Goal: Task Accomplishment & Management: Manage account settings

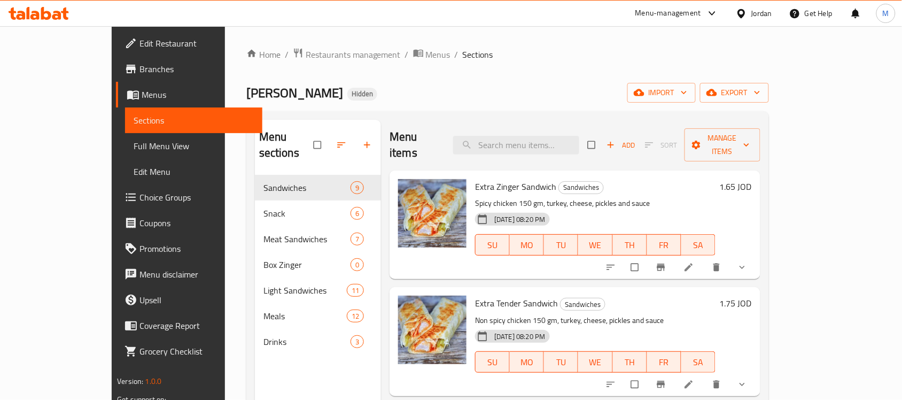
click at [761, 13] on div "Jordan" at bounding box center [761, 13] width 21 height 12
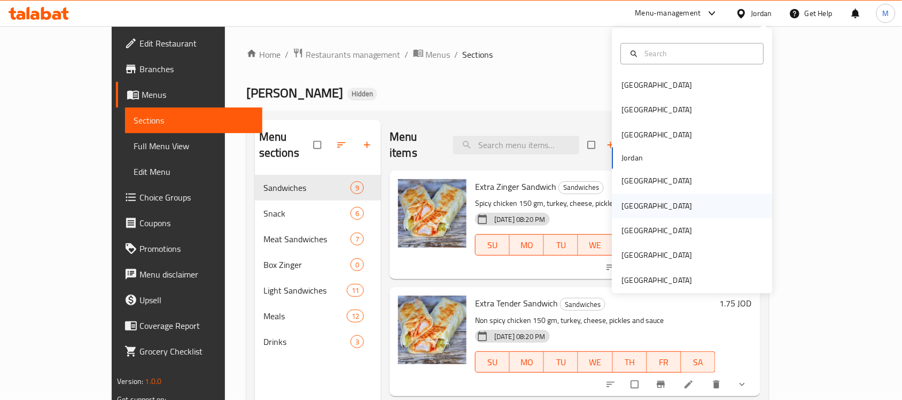
click at [639, 212] on div "Oman" at bounding box center [692, 205] width 160 height 25
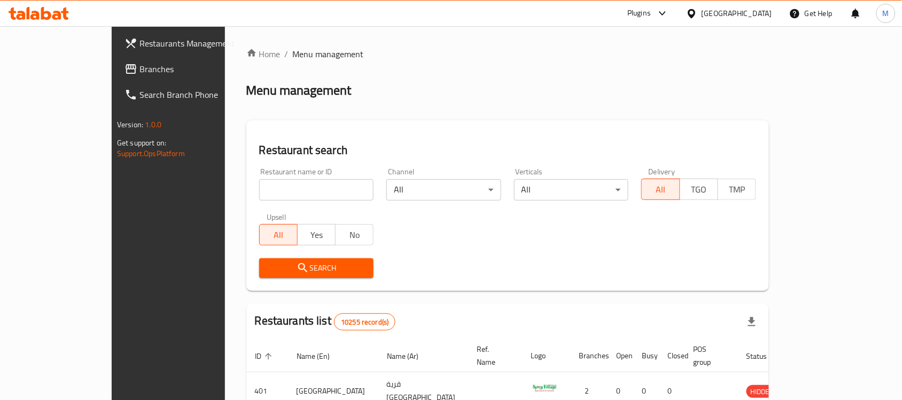
click at [139, 71] on span "Branches" at bounding box center [196, 68] width 114 height 13
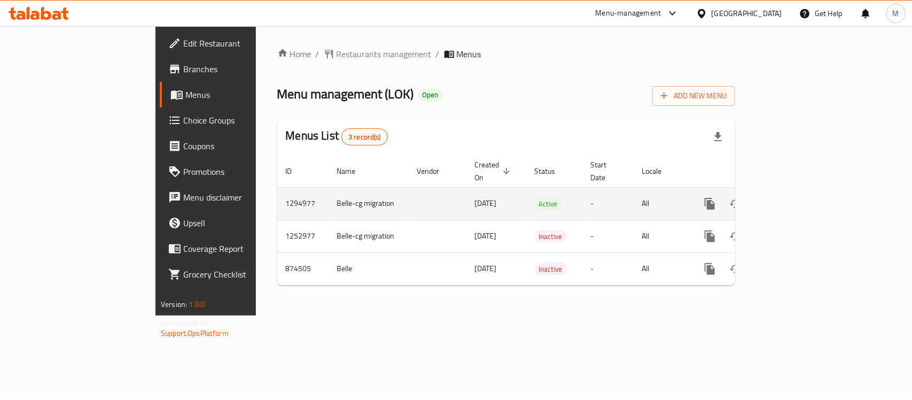
click at [793, 197] on icon "enhanced table" at bounding box center [786, 203] width 13 height 13
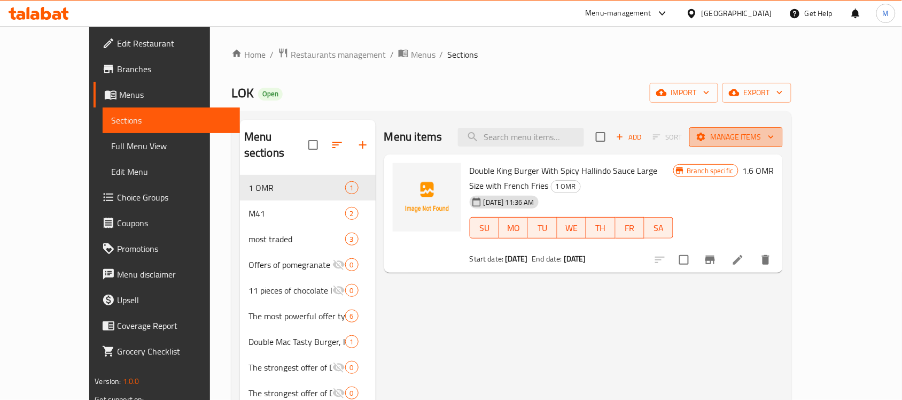
click at [774, 135] on span "Manage items" at bounding box center [736, 136] width 76 height 13
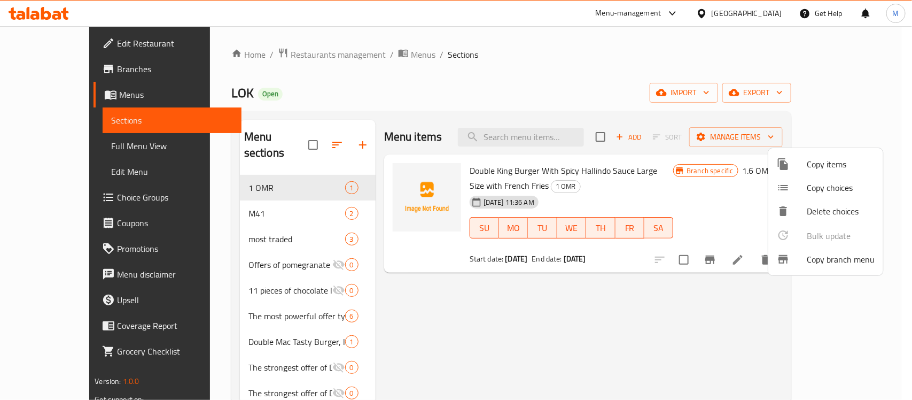
click at [835, 262] on span "Copy branch menu" at bounding box center [841, 259] width 68 height 13
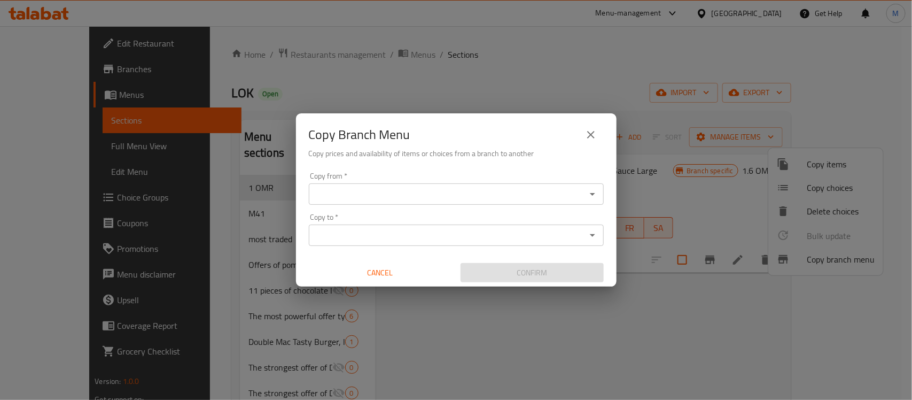
click at [390, 193] on input "Copy from   *" at bounding box center [447, 193] width 271 height 15
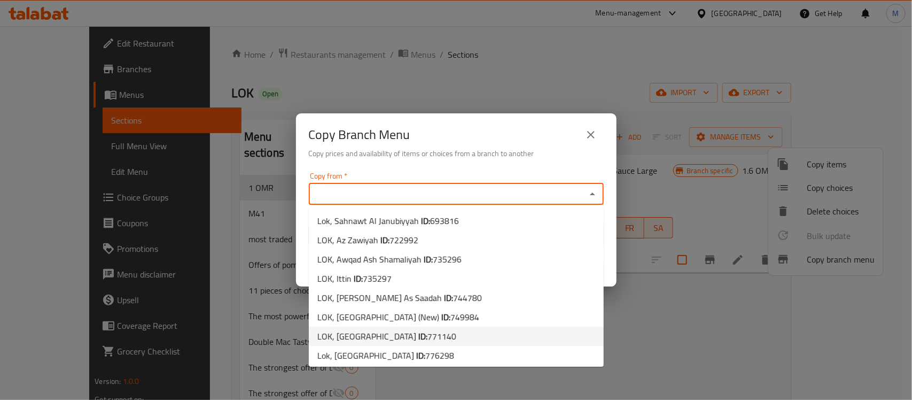
click at [418, 338] on b "ID:" at bounding box center [422, 336] width 9 height 16
type input "LOK, WEST TAQAH"
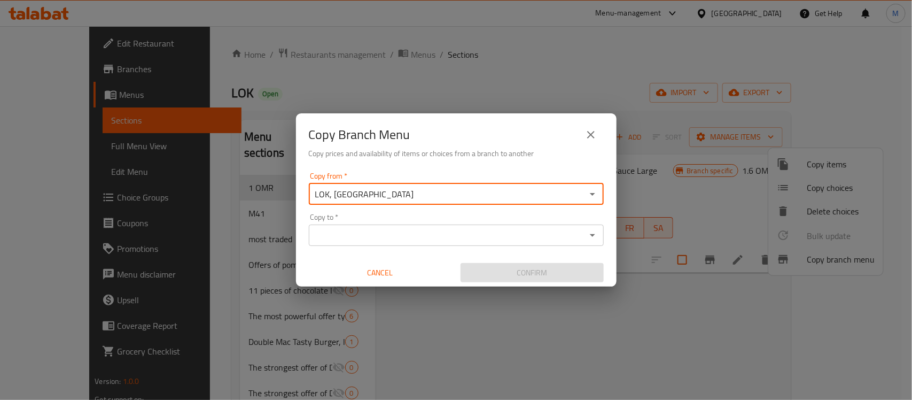
click at [389, 232] on input "Copy to   *" at bounding box center [447, 235] width 271 height 15
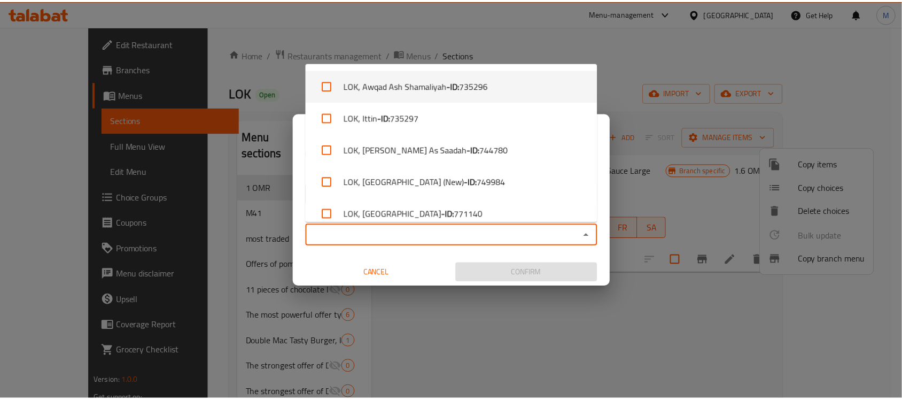
scroll to position [105, 0]
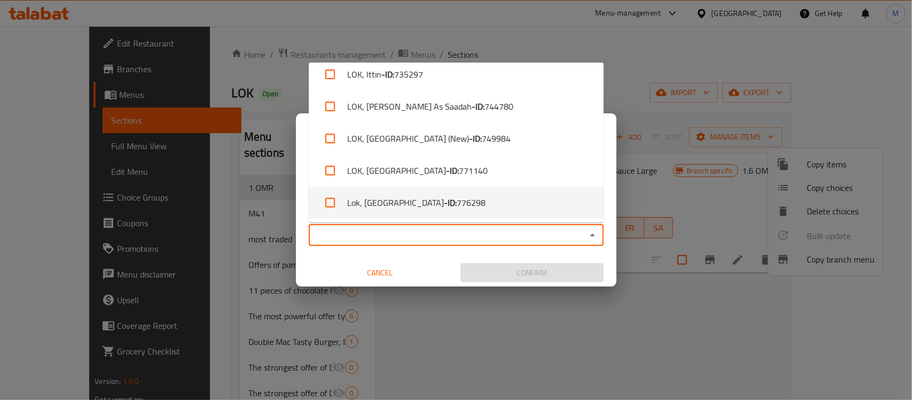
click at [457, 203] on span "776298" at bounding box center [471, 202] width 29 height 13
checkbox input "true"
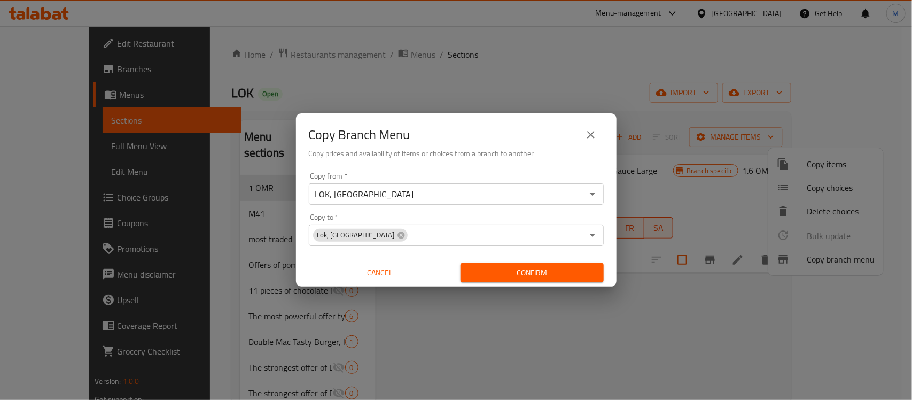
click at [444, 257] on div "Copy from   * LOK, WEST TAQAH Copy from * Copy to   * Lok, Al Wadi Copy to * Ca…" at bounding box center [456, 227] width 321 height 119
click at [491, 268] on span "Confirm" at bounding box center [532, 272] width 126 height 13
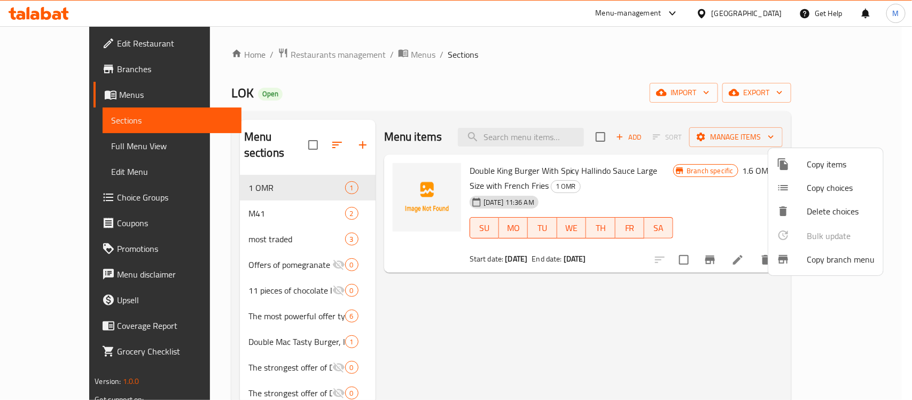
drag, startPoint x: 647, startPoint y: 84, endPoint x: 653, endPoint y: 83, distance: 6.0
click at [647, 83] on div at bounding box center [456, 200] width 912 height 400
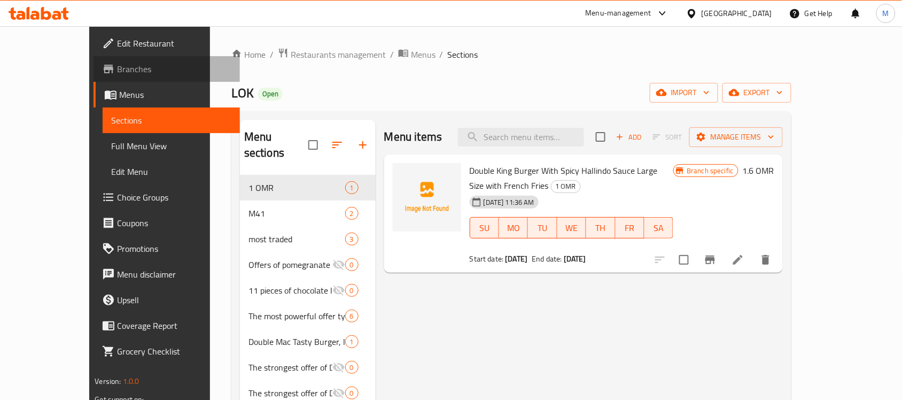
click at [117, 67] on span "Branches" at bounding box center [174, 68] width 114 height 13
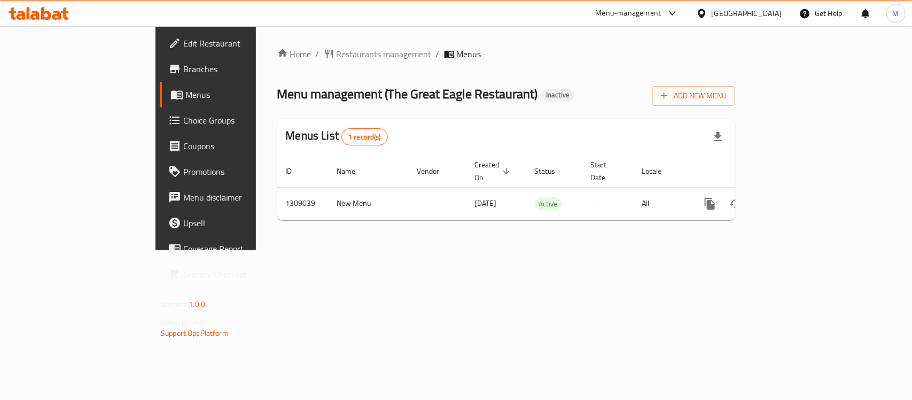
click at [723, 250] on div "Home / Restaurants management / Menus Menu management ( The Great Eagle Restaur…" at bounding box center [506, 138] width 501 height 224
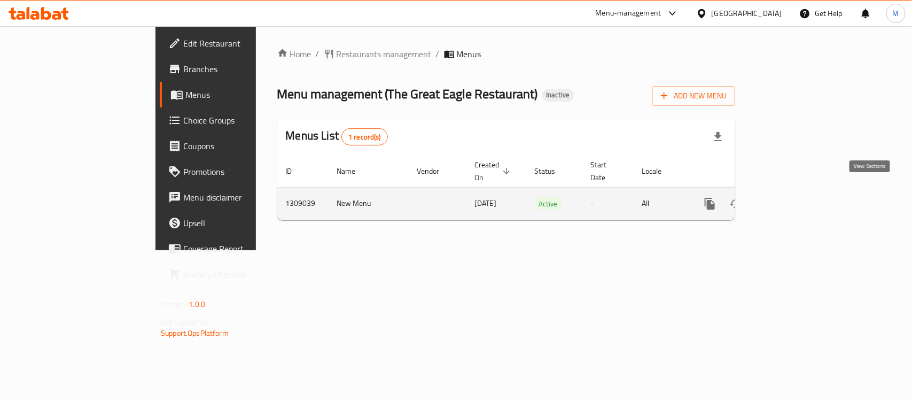
click at [793, 197] on icon "enhanced table" at bounding box center [786, 203] width 13 height 13
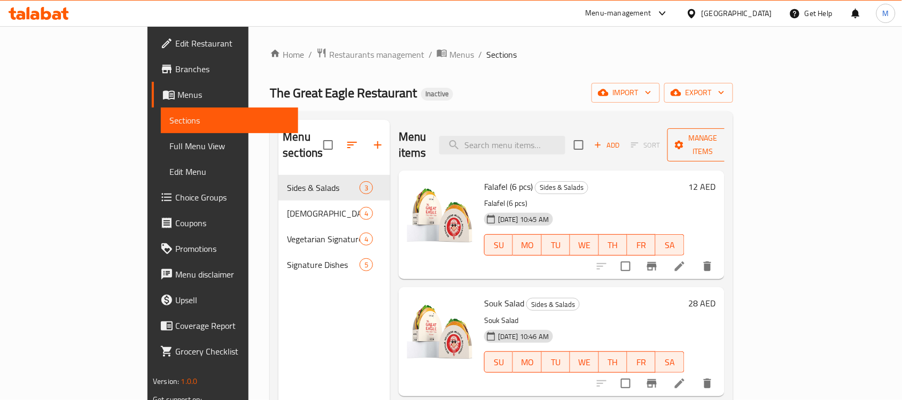
click at [730, 131] on span "Manage items" at bounding box center [703, 144] width 54 height 27
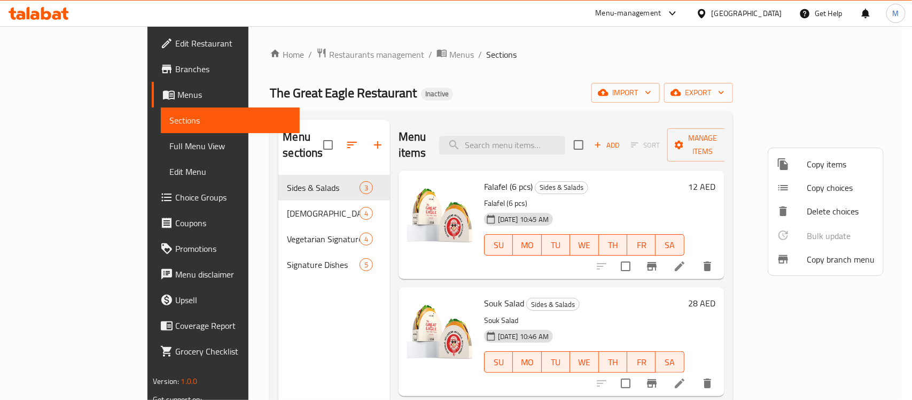
drag, startPoint x: 635, startPoint y: 93, endPoint x: 904, endPoint y: 92, distance: 269.8
click at [635, 92] on div at bounding box center [456, 200] width 912 height 400
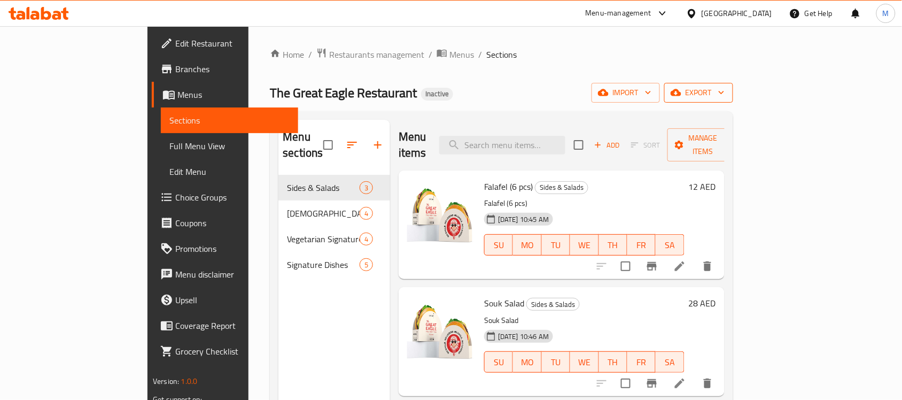
click at [733, 87] on button "export" at bounding box center [698, 93] width 69 height 20
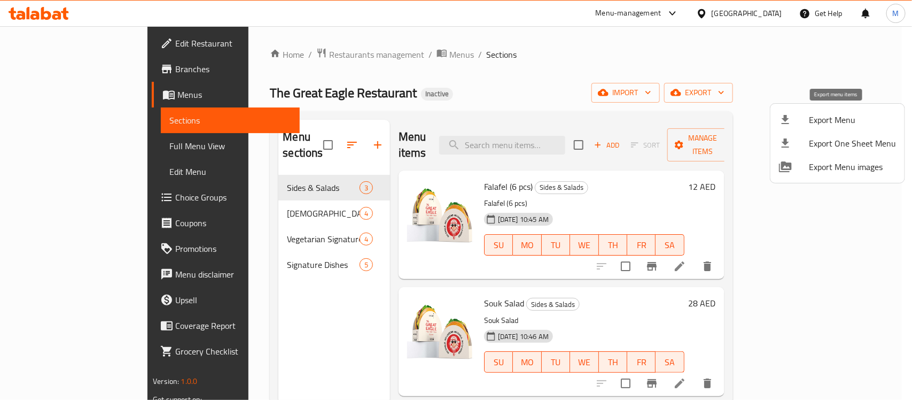
click at [825, 115] on span "Export Menu" at bounding box center [852, 119] width 87 height 13
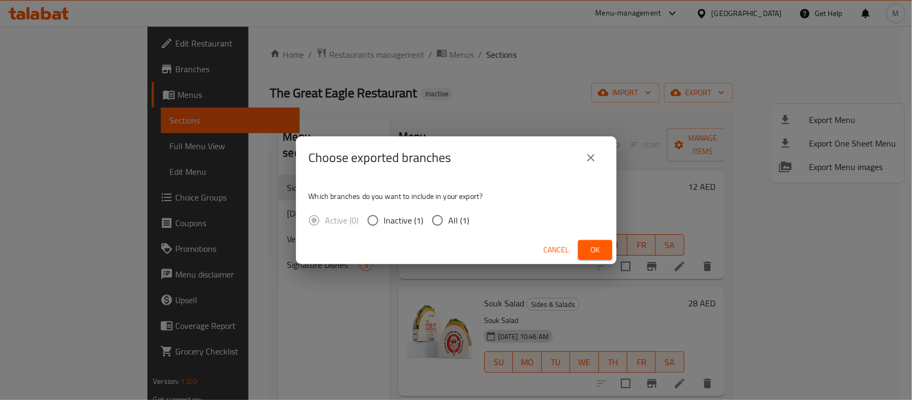
drag, startPoint x: 465, startPoint y: 205, endPoint x: 459, endPoint y: 217, distance: 13.9
click at [465, 207] on div "Which branches do you want to include in your export? Active (0) Inactive (1) A…" at bounding box center [456, 207] width 321 height 57
click at [459, 217] on span "All (1)" at bounding box center [459, 220] width 21 height 13
click at [449, 217] on input "All (1)" at bounding box center [437, 220] width 22 height 22
radio input "true"
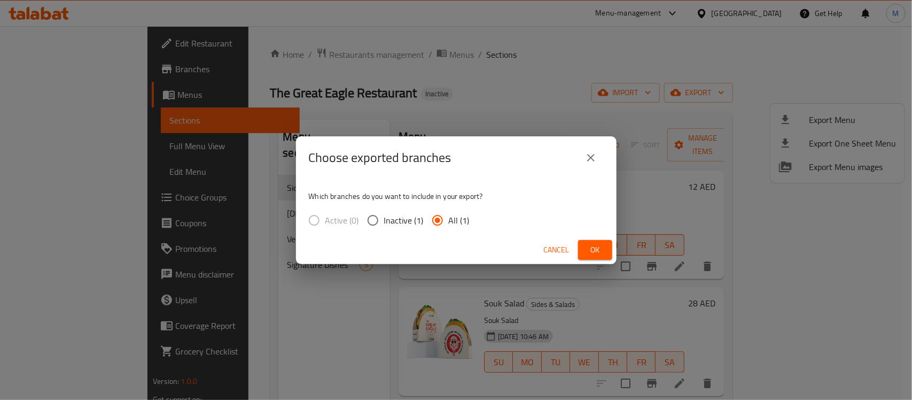
click at [605, 254] on button "Ok" at bounding box center [595, 250] width 34 height 20
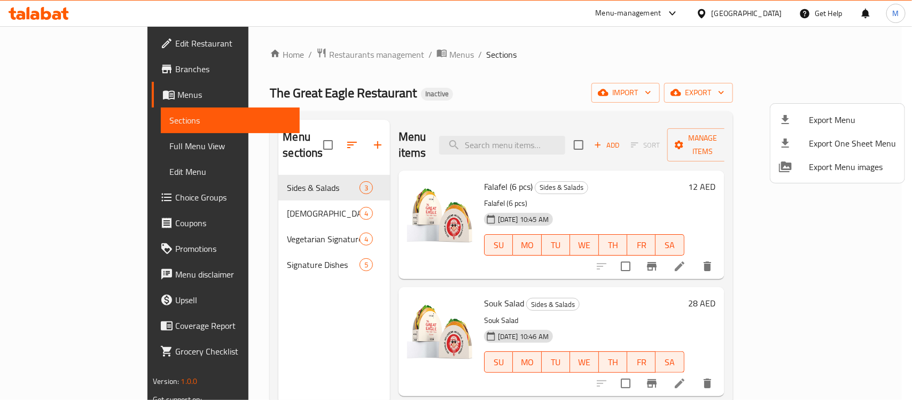
click at [80, 152] on div at bounding box center [456, 200] width 912 height 400
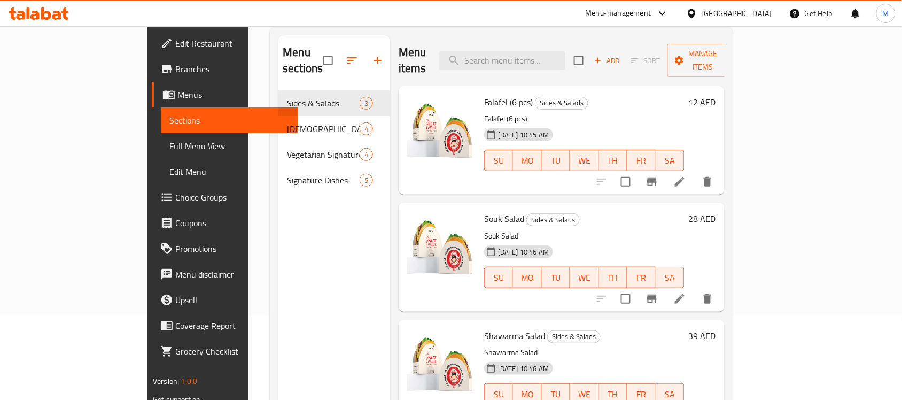
scroll to position [150, 0]
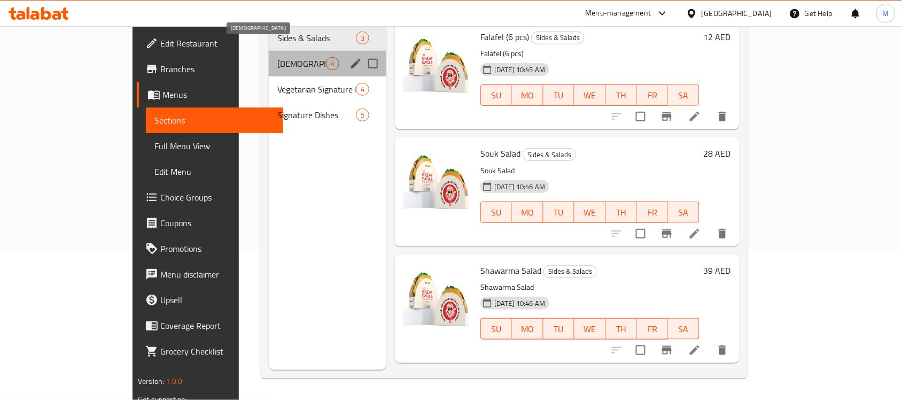
click at [277, 57] on span "[DEMOGRAPHIC_DATA]" at bounding box center [301, 63] width 49 height 13
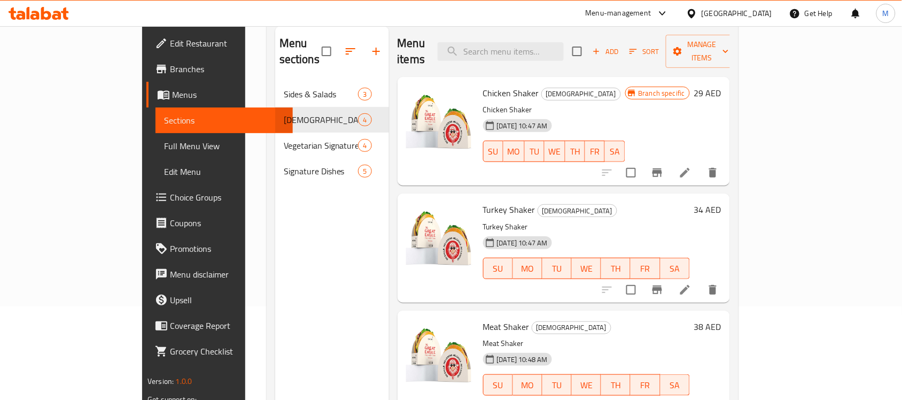
scroll to position [17, 0]
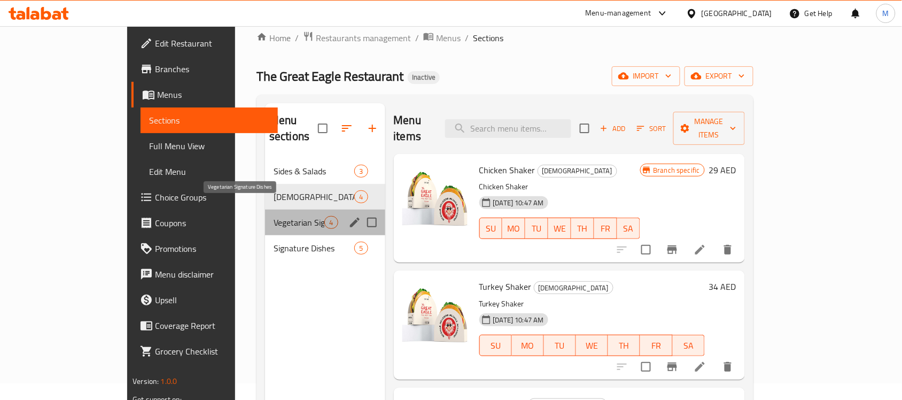
click at [274, 216] on span "Vegetarian Signature Dishes" at bounding box center [299, 222] width 51 height 13
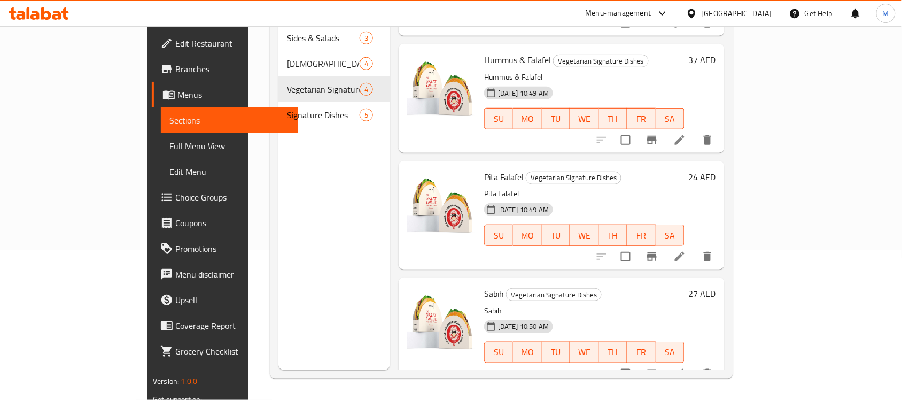
scroll to position [150, 0]
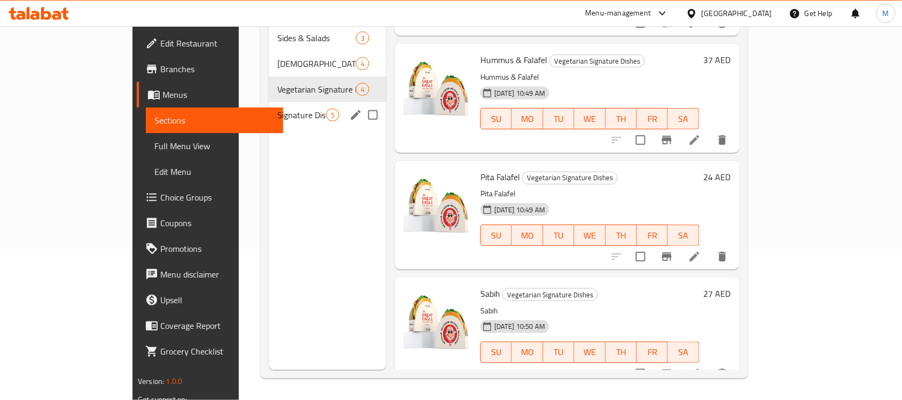
click at [277, 108] on span "Signature Dishes" at bounding box center [301, 114] width 49 height 13
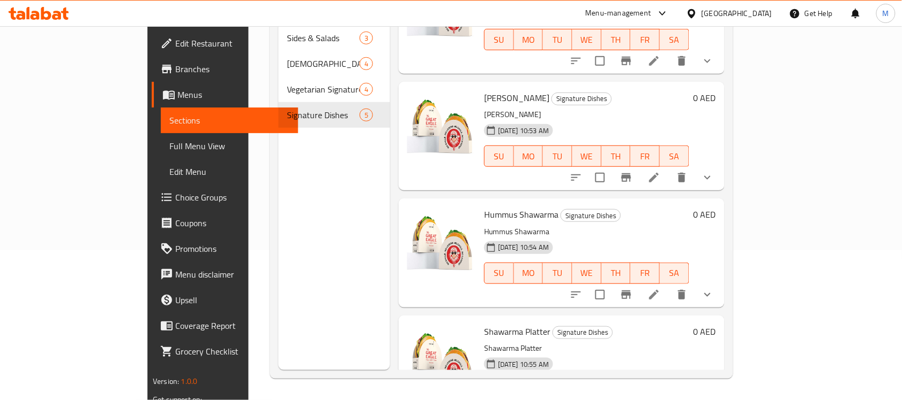
scroll to position [76, 0]
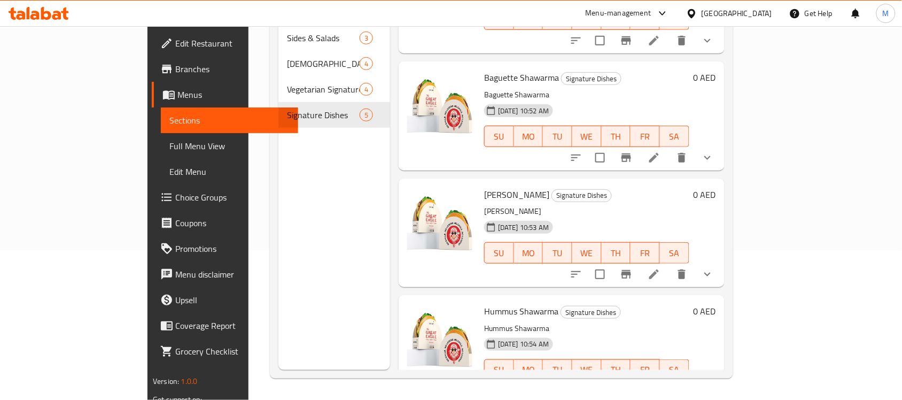
click at [714, 151] on icon "show more" at bounding box center [707, 157] width 13 height 13
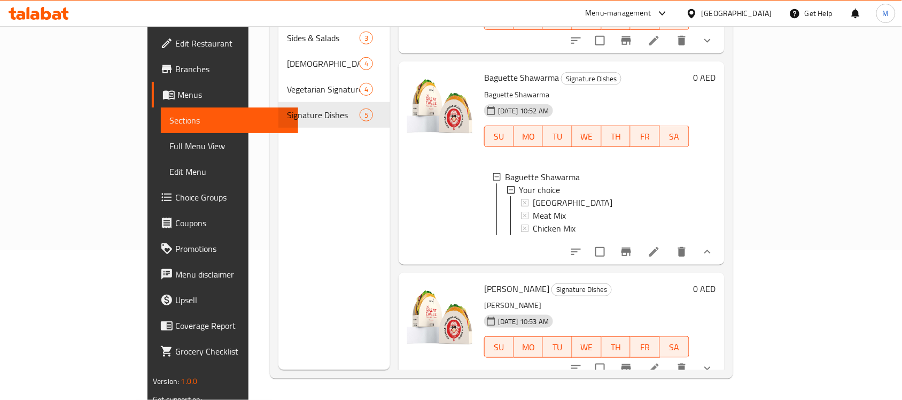
click at [714, 245] on icon "show more" at bounding box center [707, 251] width 13 height 13
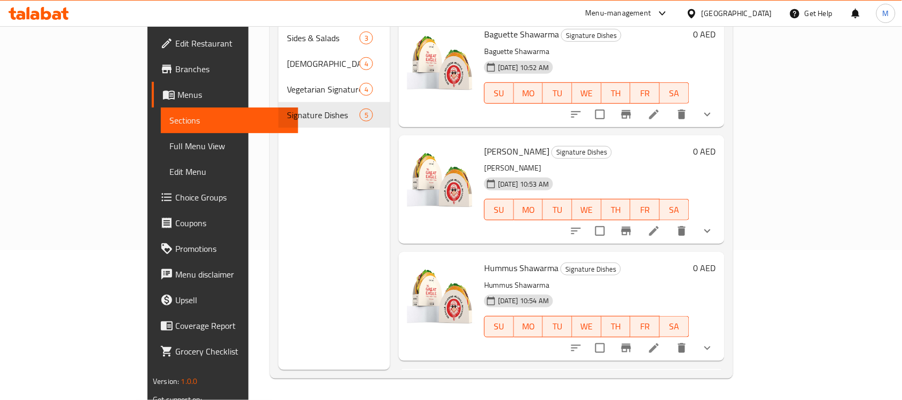
scroll to position [143, 0]
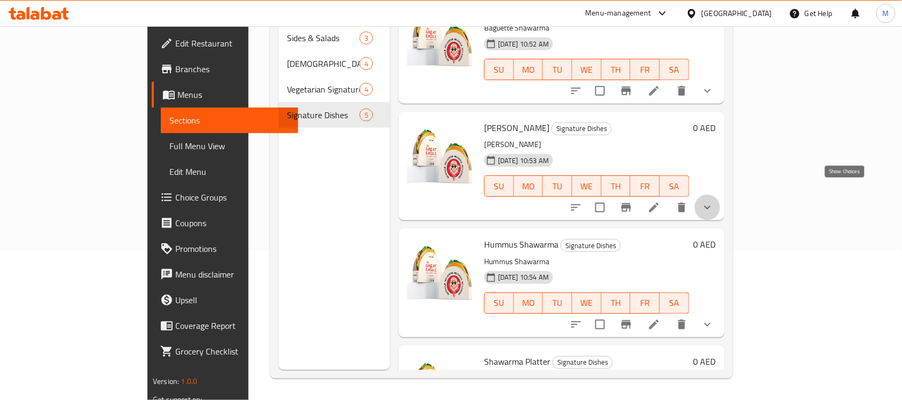
click at [714, 201] on icon "show more" at bounding box center [707, 207] width 13 height 13
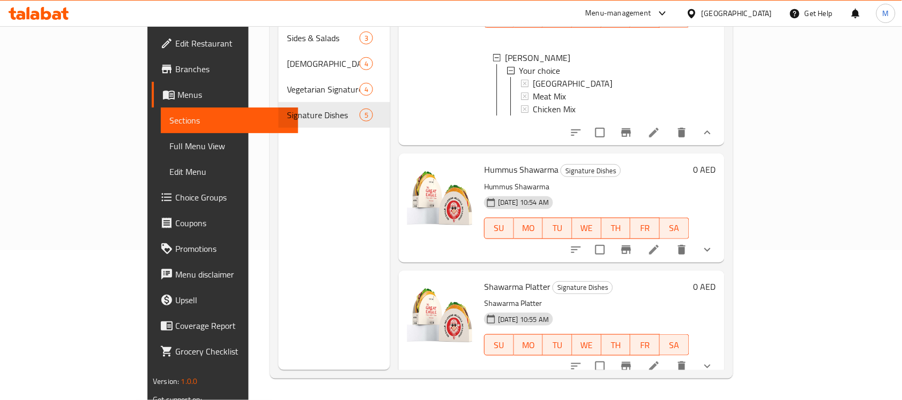
scroll to position [314, 0]
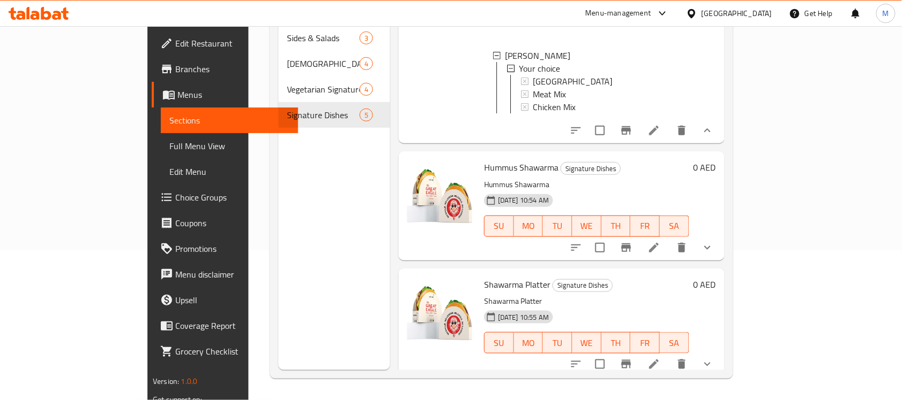
click at [714, 241] on icon "show more" at bounding box center [707, 247] width 13 height 13
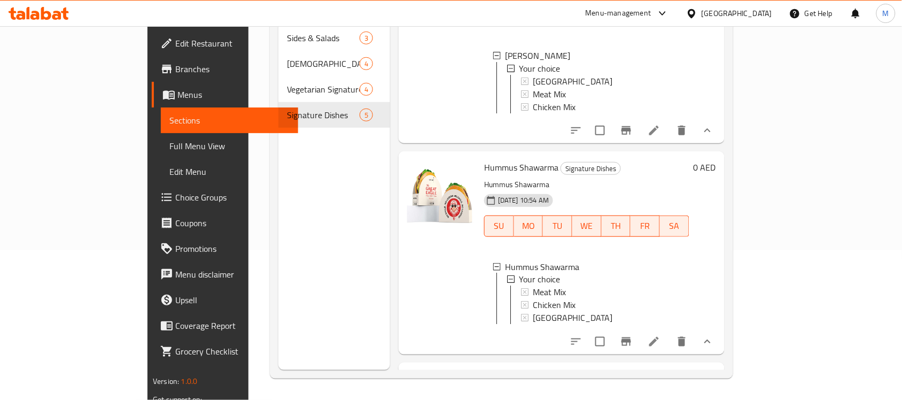
scroll to position [418, 0]
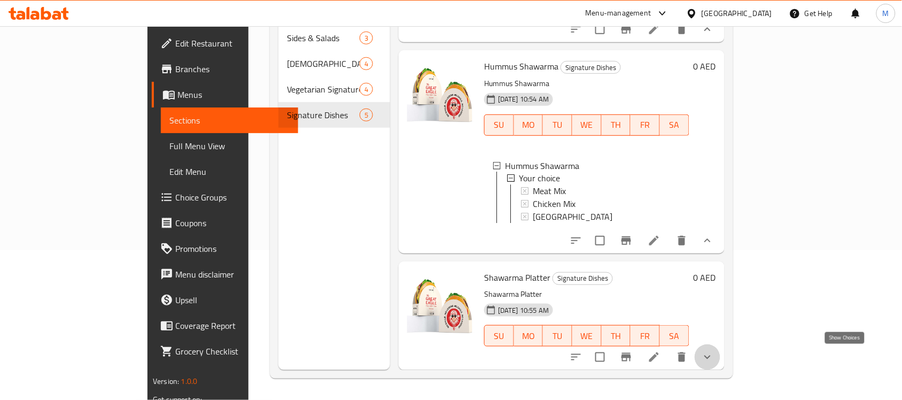
click at [710, 356] on icon "show more" at bounding box center [707, 357] width 6 height 4
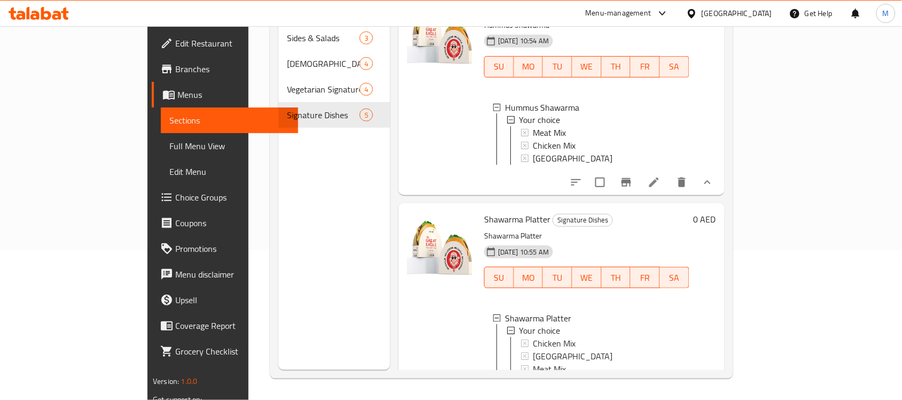
scroll to position [521, 0]
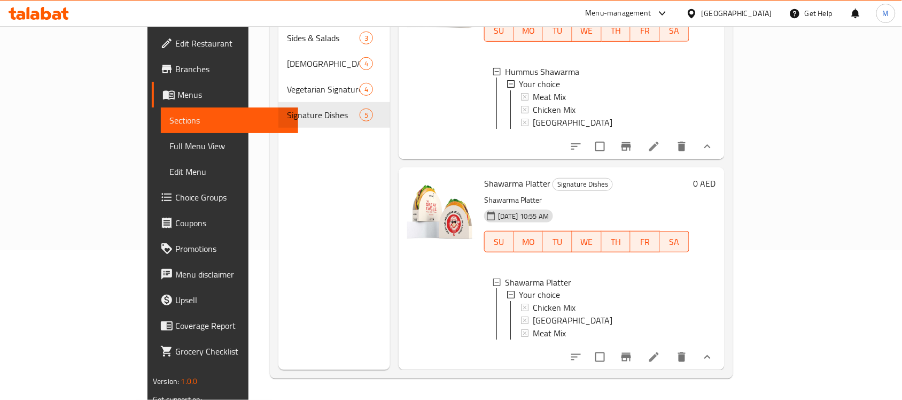
click at [175, 38] on span "Edit Restaurant" at bounding box center [232, 43] width 114 height 13
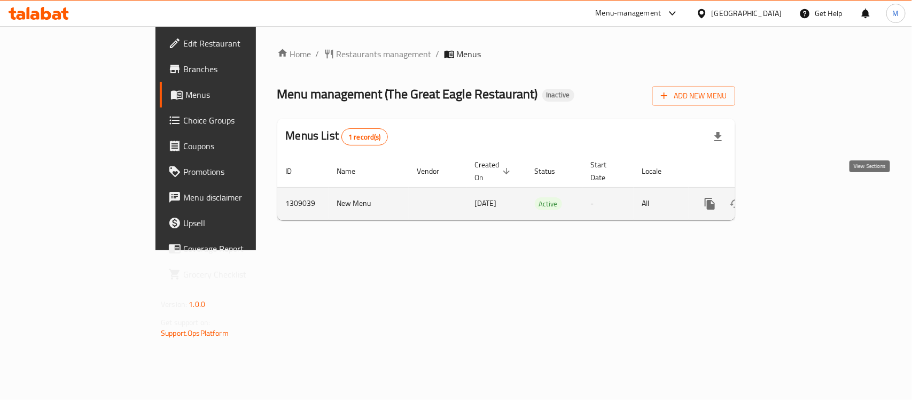
click at [793, 197] on icon "enhanced table" at bounding box center [786, 203] width 13 height 13
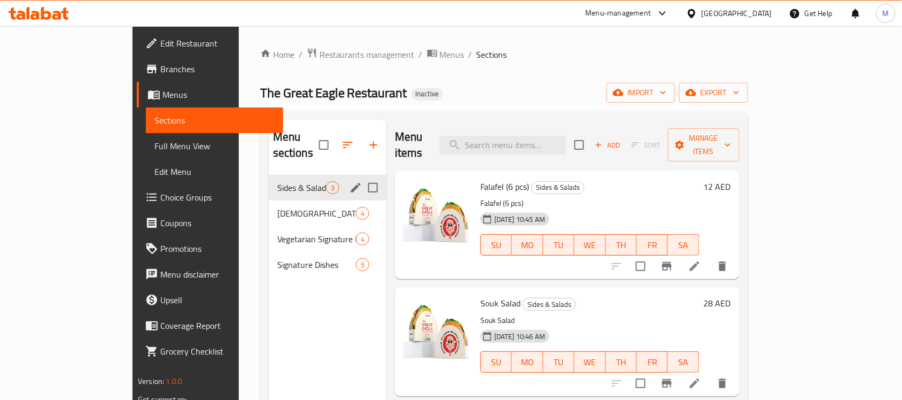
click at [269, 179] on div "Sides & Salads 3" at bounding box center [328, 188] width 118 height 26
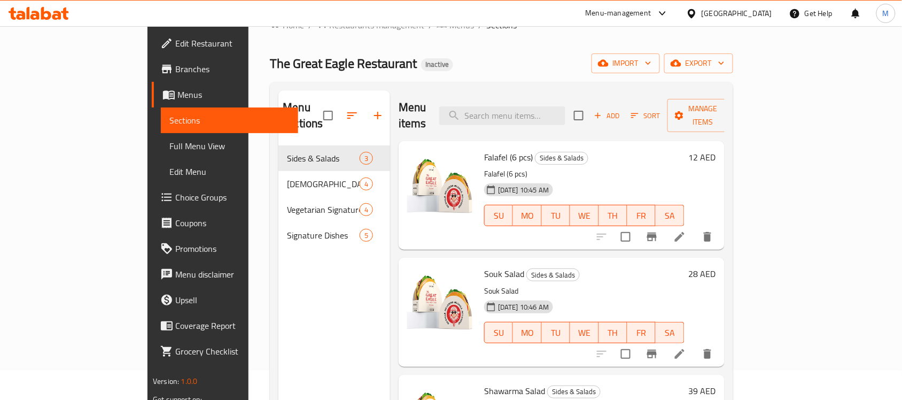
scroll to position [17, 0]
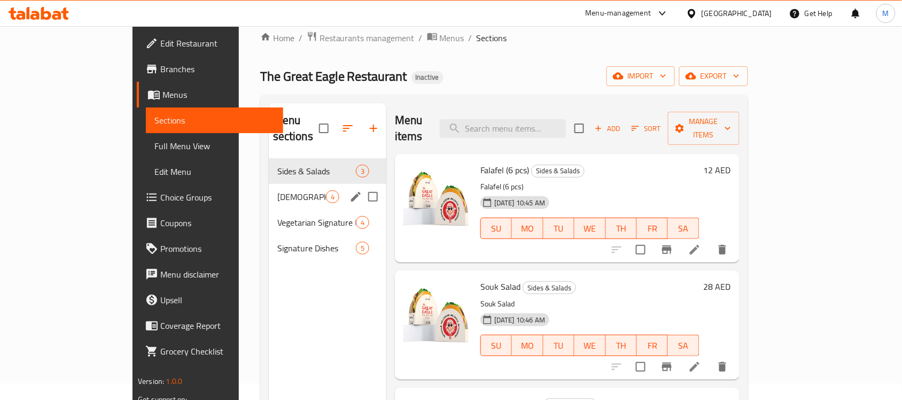
click at [269, 184] on div "Shakers 4" at bounding box center [328, 197] width 118 height 26
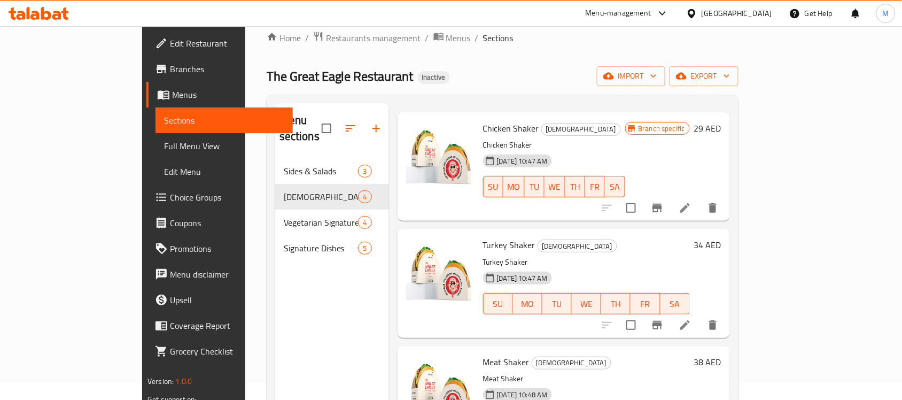
scroll to position [93, 0]
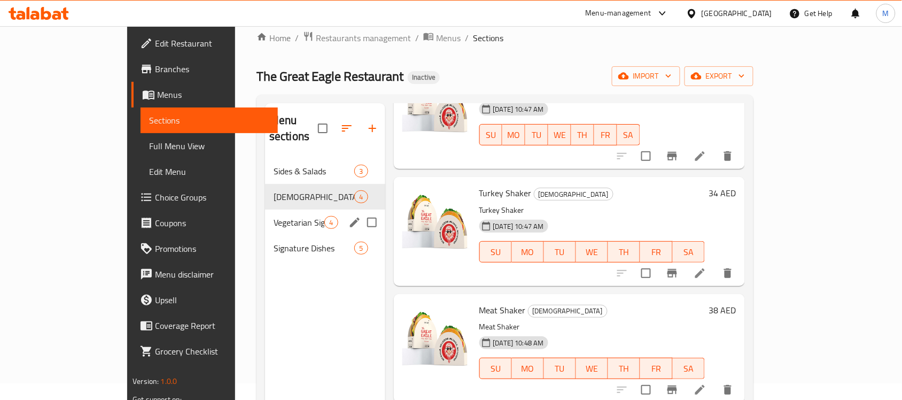
click at [274, 216] on span "Vegetarian Signature Dishes" at bounding box center [299, 222] width 51 height 13
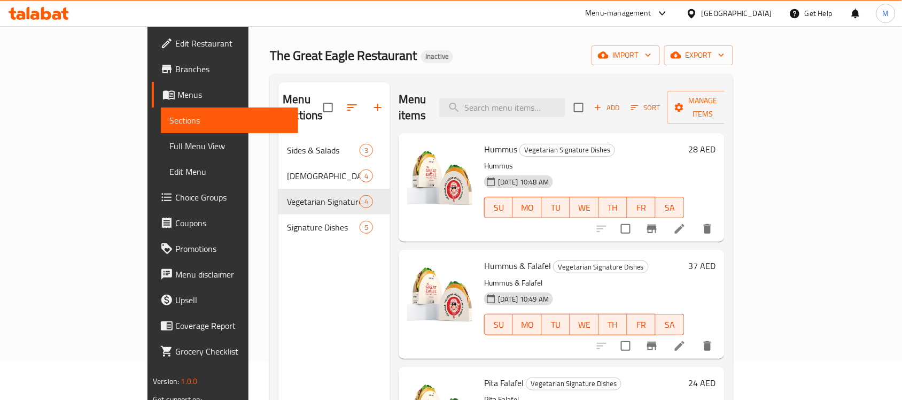
scroll to position [17, 0]
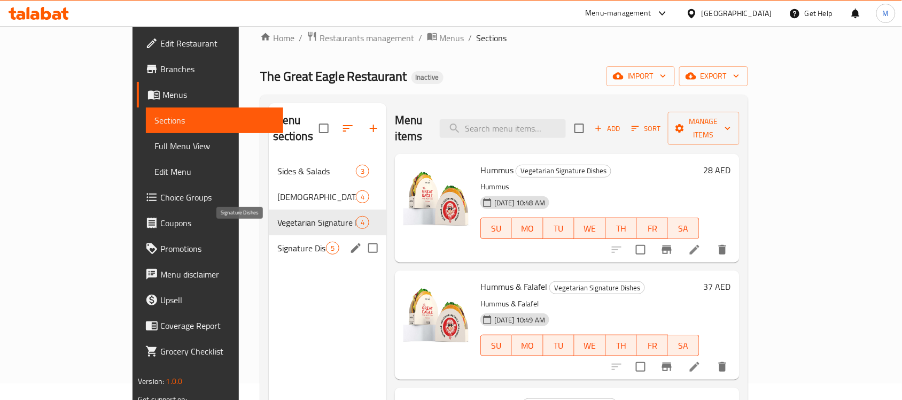
click at [277, 241] on span "Signature Dishes" at bounding box center [301, 247] width 49 height 13
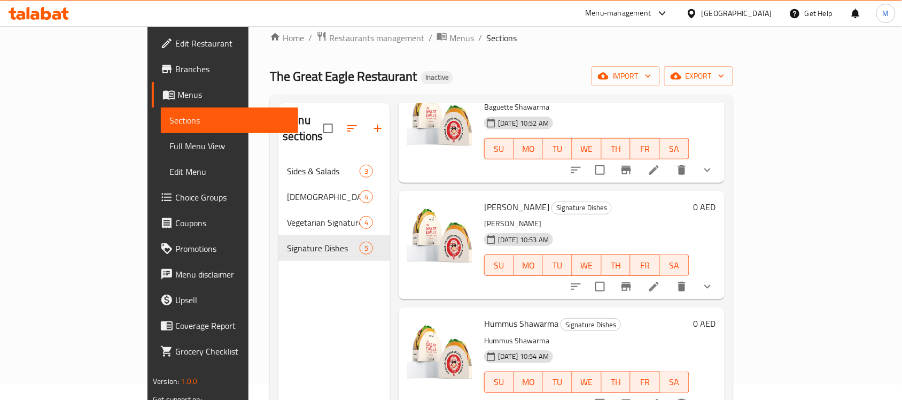
scroll to position [209, 0]
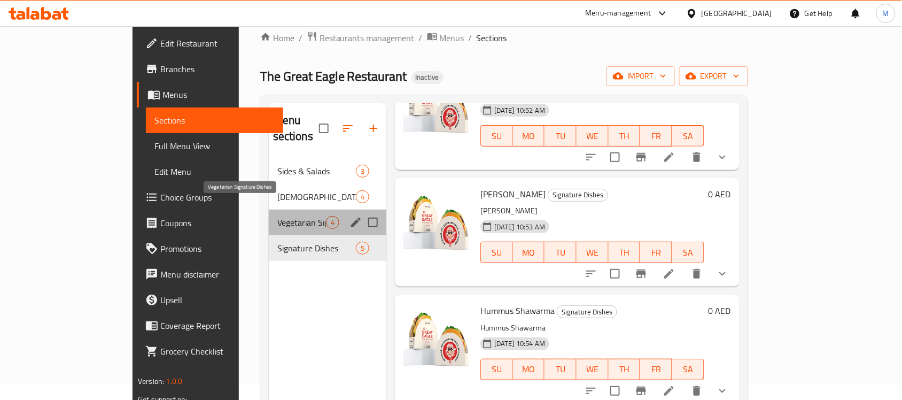
click at [277, 216] on span "Vegetarian Signature Dishes" at bounding box center [301, 222] width 49 height 13
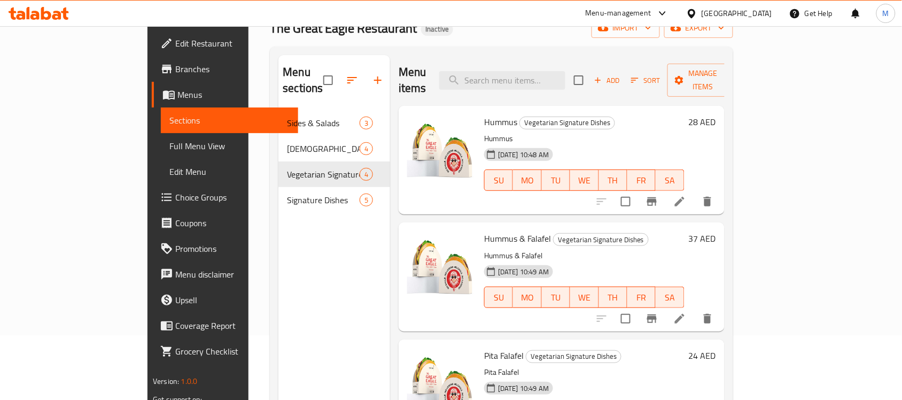
scroll to position [17, 0]
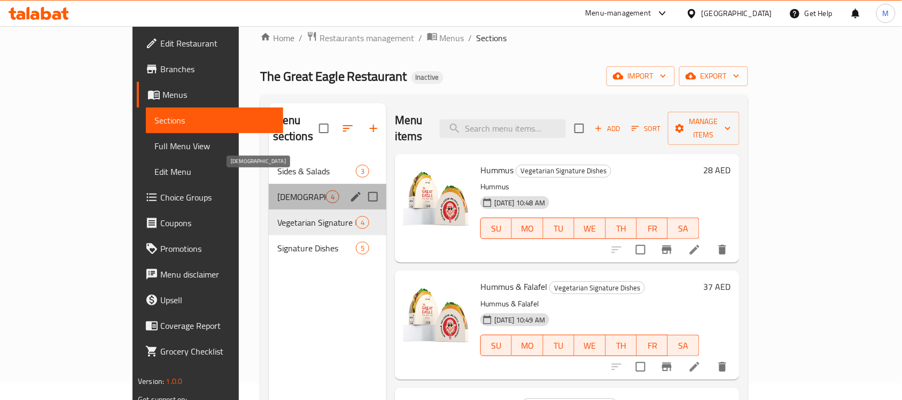
click at [277, 190] on span "[DEMOGRAPHIC_DATA]" at bounding box center [301, 196] width 49 height 13
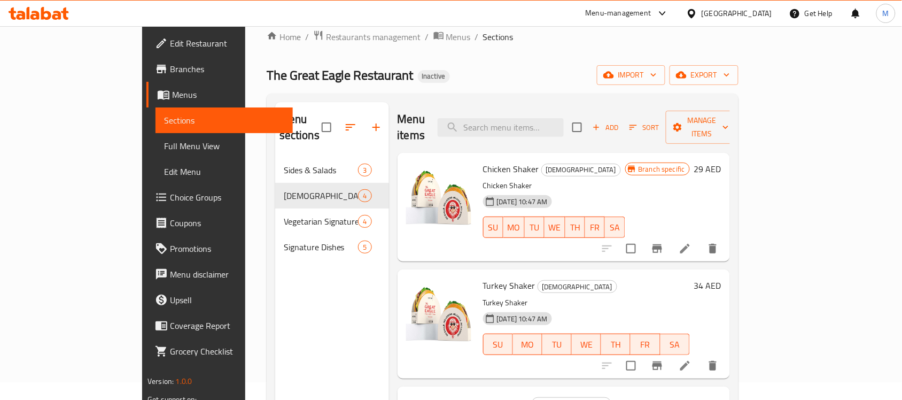
scroll to position [17, 0]
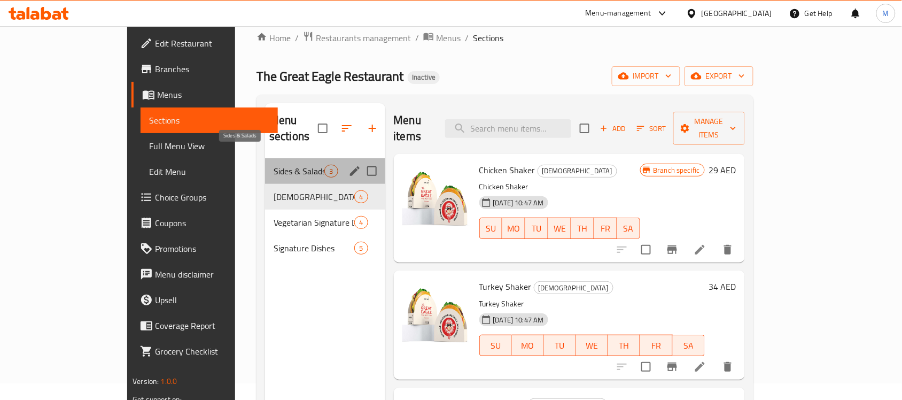
click at [274, 165] on span "Sides & Salads" at bounding box center [299, 171] width 51 height 13
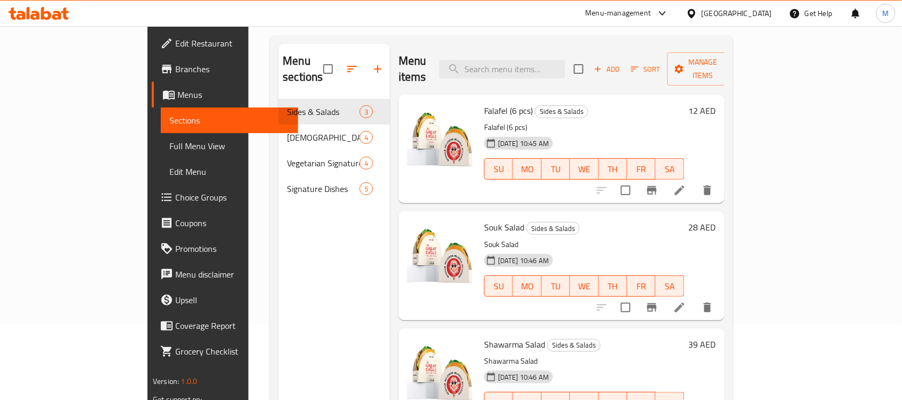
scroll to position [150, 0]
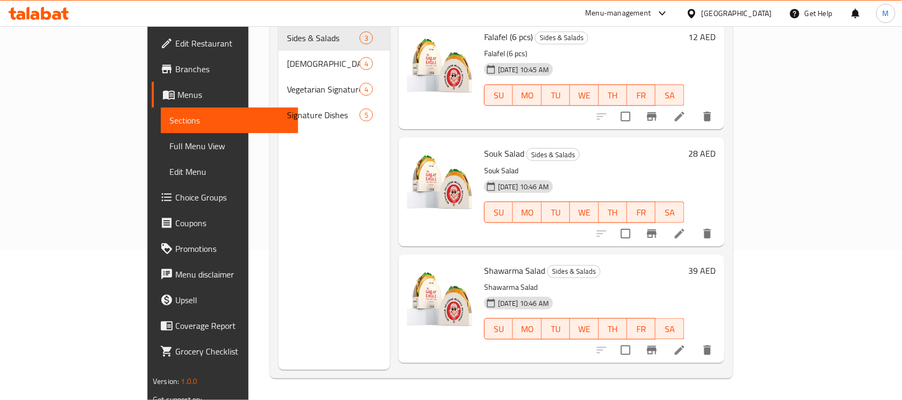
click at [175, 47] on span "Edit Restaurant" at bounding box center [232, 43] width 114 height 13
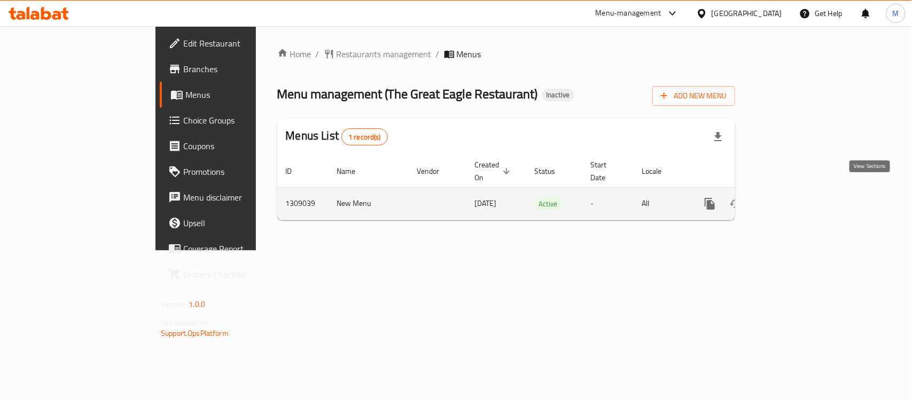
click at [793, 197] on icon "enhanced table" at bounding box center [786, 203] width 13 height 13
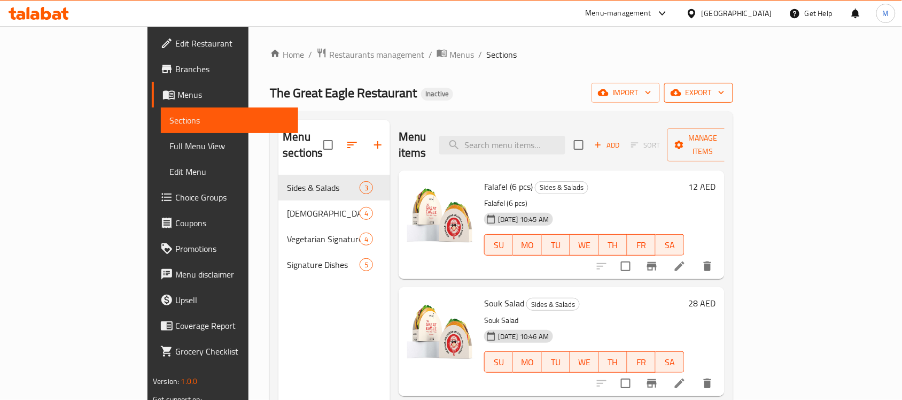
click at [724, 90] on span "export" at bounding box center [699, 92] width 52 height 13
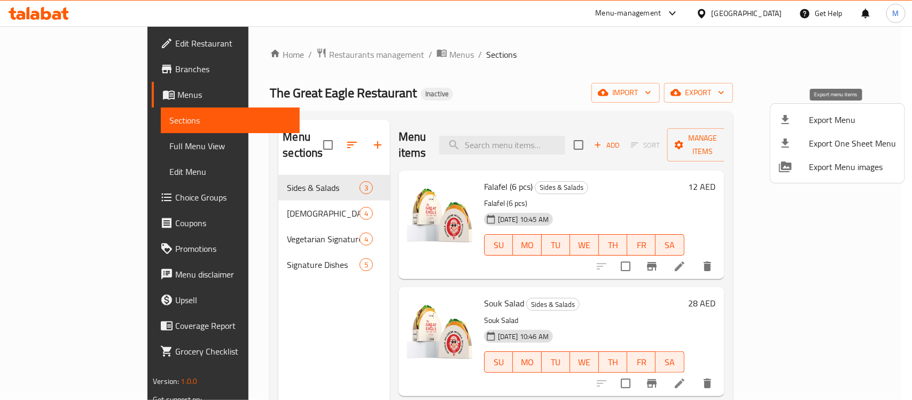
click at [826, 116] on span "Export Menu" at bounding box center [852, 119] width 87 height 13
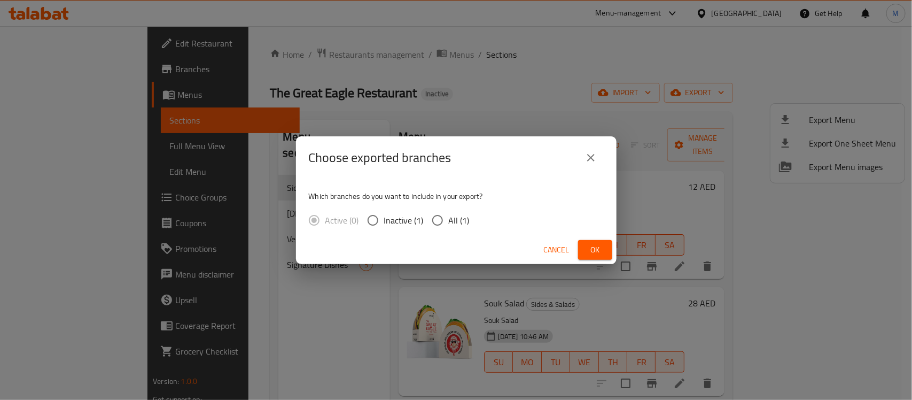
click at [449, 222] on span "All (1)" at bounding box center [459, 220] width 21 height 13
click at [449, 222] on input "All (1)" at bounding box center [437, 220] width 22 height 22
radio input "true"
drag, startPoint x: 605, startPoint y: 249, endPoint x: 610, endPoint y: 249, distance: 5.4
click at [606, 249] on button "Ok" at bounding box center [595, 250] width 34 height 20
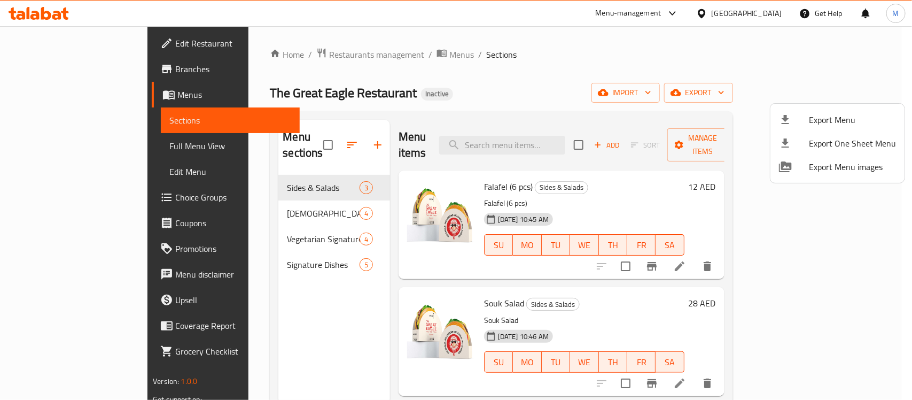
drag, startPoint x: 489, startPoint y: 67, endPoint x: 501, endPoint y: 70, distance: 11.5
click at [491, 67] on div at bounding box center [456, 200] width 912 height 400
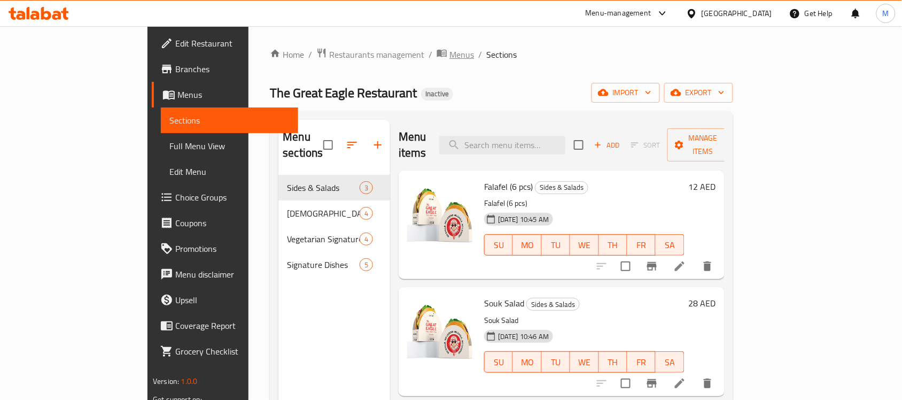
click at [449, 54] on span "Menus" at bounding box center [461, 54] width 25 height 13
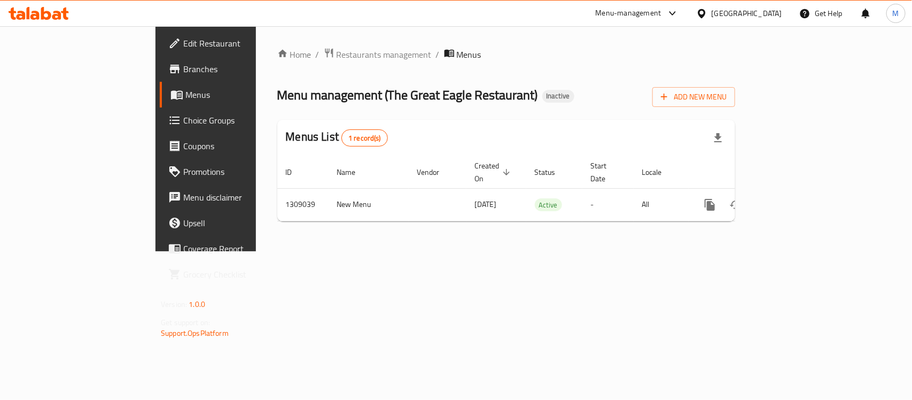
click at [735, 85] on div "Add New Menu" at bounding box center [693, 95] width 83 height 24
click at [726, 100] on span "Add New Menu" at bounding box center [694, 96] width 66 height 13
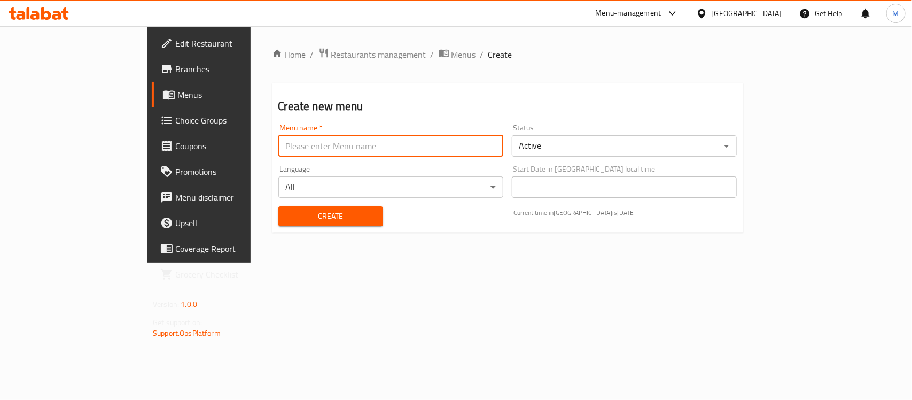
click at [278, 147] on input "text" at bounding box center [390, 145] width 225 height 21
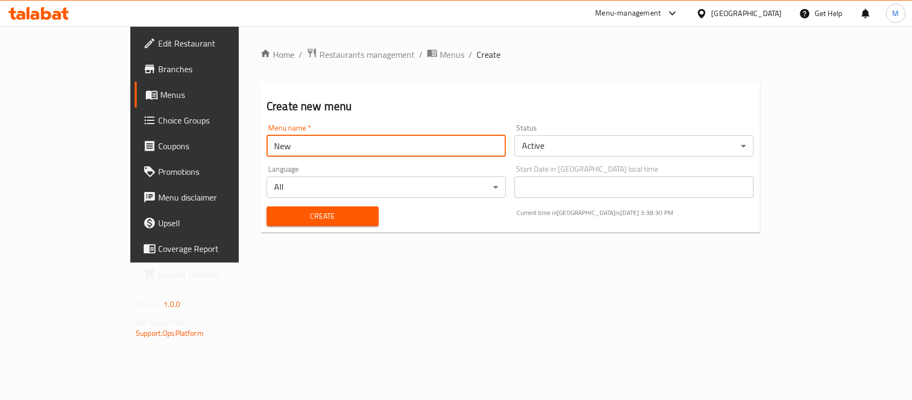
type input "New"
click at [275, 222] on span "Create" at bounding box center [322, 215] width 95 height 13
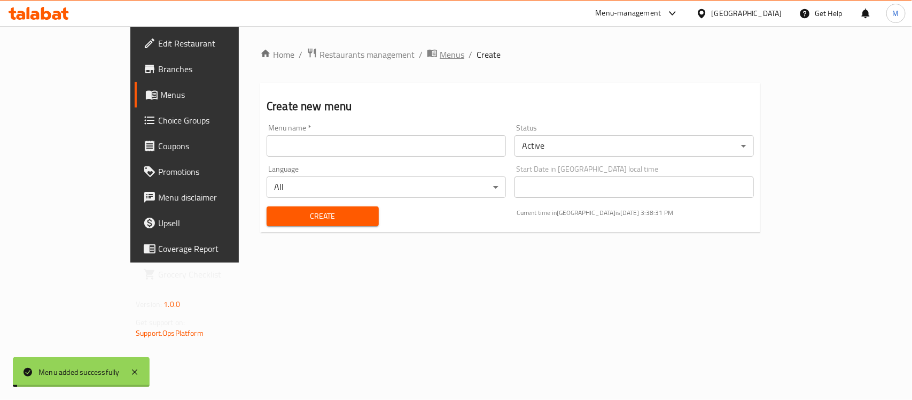
click at [440, 52] on span "Menus" at bounding box center [452, 54] width 25 height 13
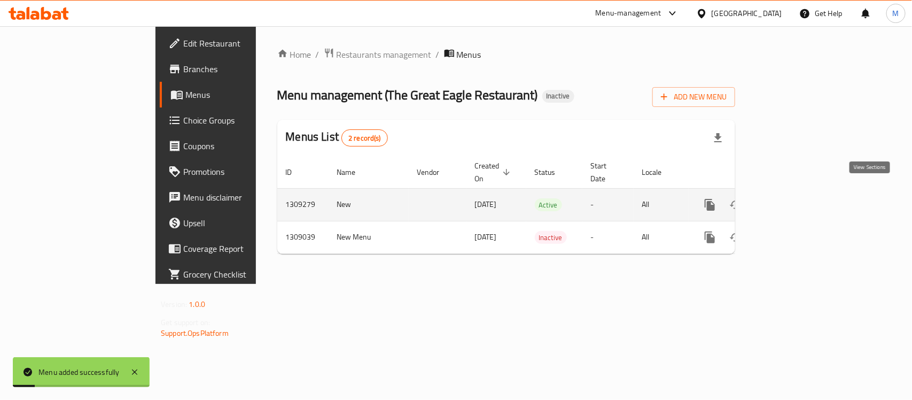
click at [800, 192] on link "enhanced table" at bounding box center [787, 205] width 26 height 26
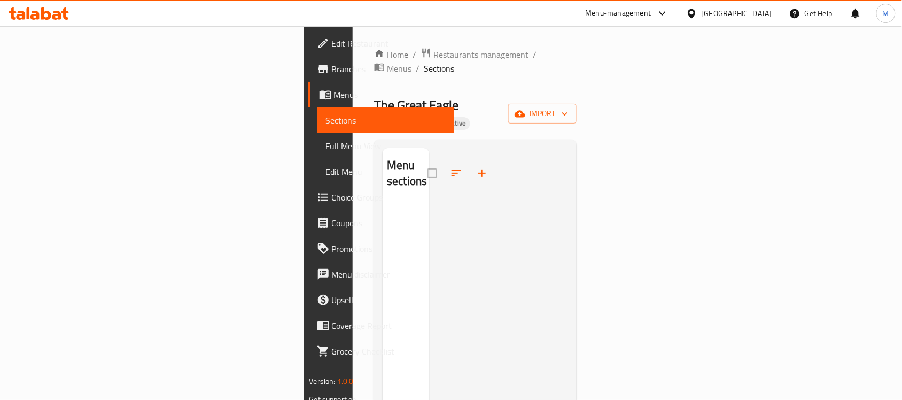
drag, startPoint x: 363, startPoint y: 53, endPoint x: 374, endPoint y: 66, distance: 16.3
click at [387, 62] on span "Menus" at bounding box center [399, 68] width 25 height 13
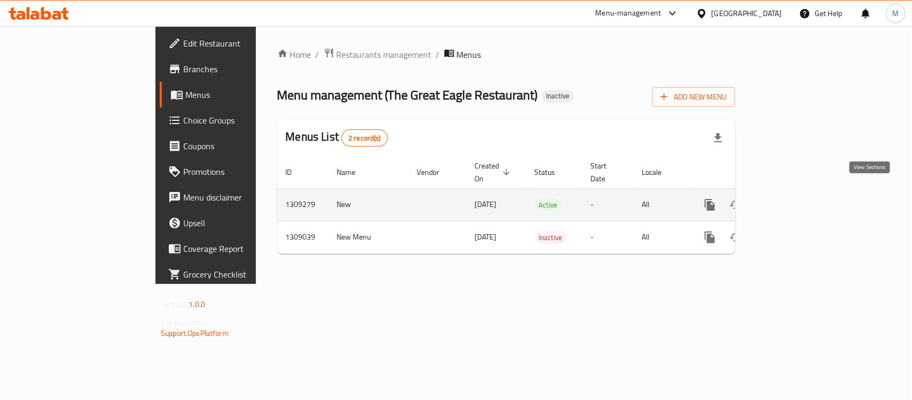
click at [793, 198] on icon "enhanced table" at bounding box center [786, 204] width 13 height 13
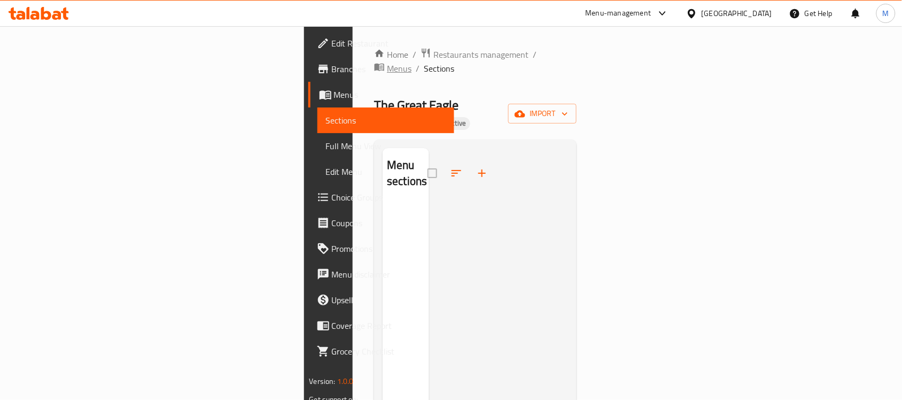
click at [387, 62] on span "Menus" at bounding box center [399, 68] width 25 height 13
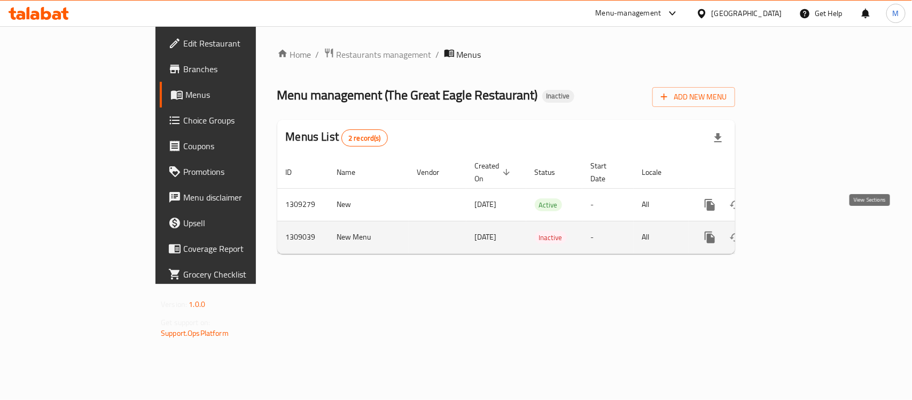
click at [800, 224] on link "enhanced table" at bounding box center [787, 237] width 26 height 26
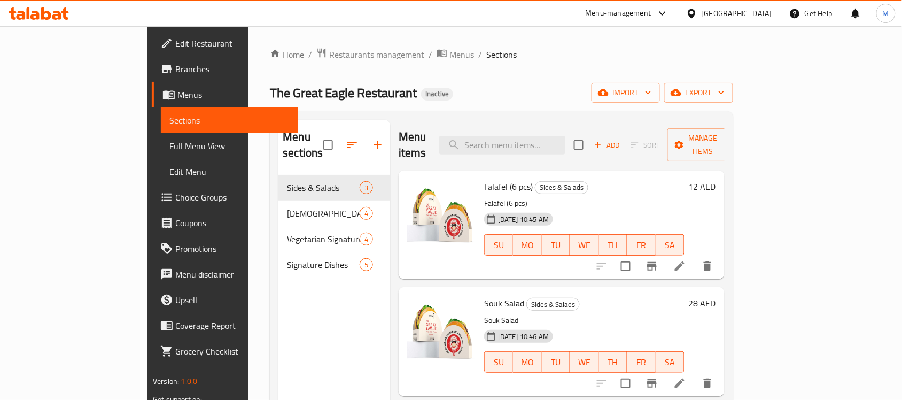
click at [169, 150] on span "Full Menu View" at bounding box center [229, 145] width 120 height 13
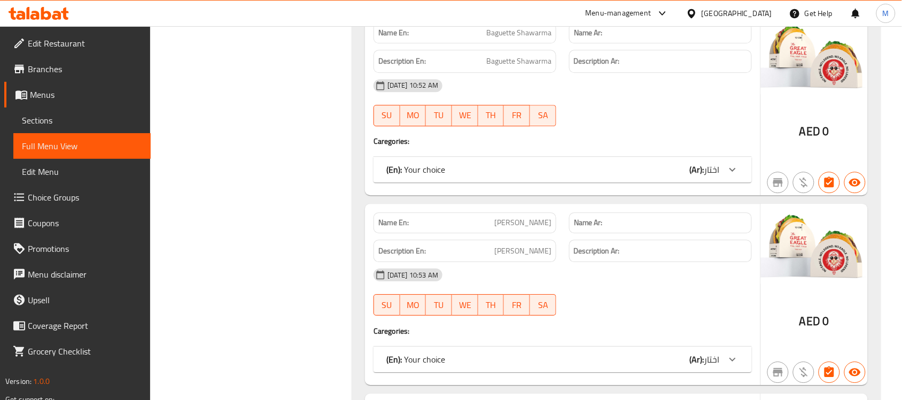
scroll to position [1870, 0]
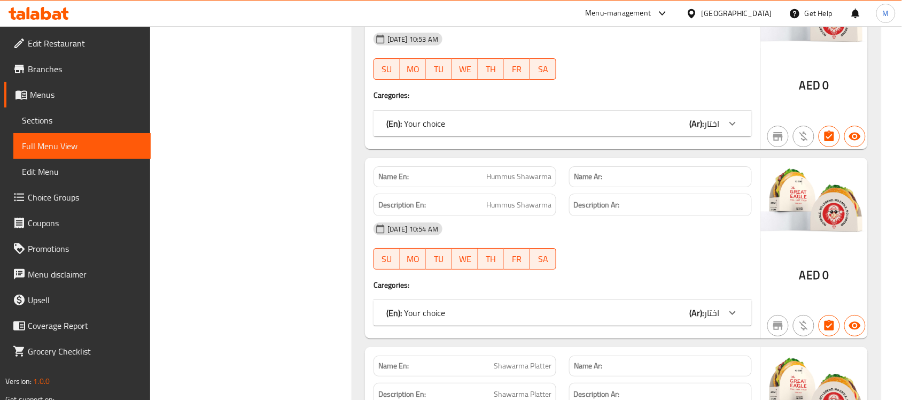
scroll to position [2417, 0]
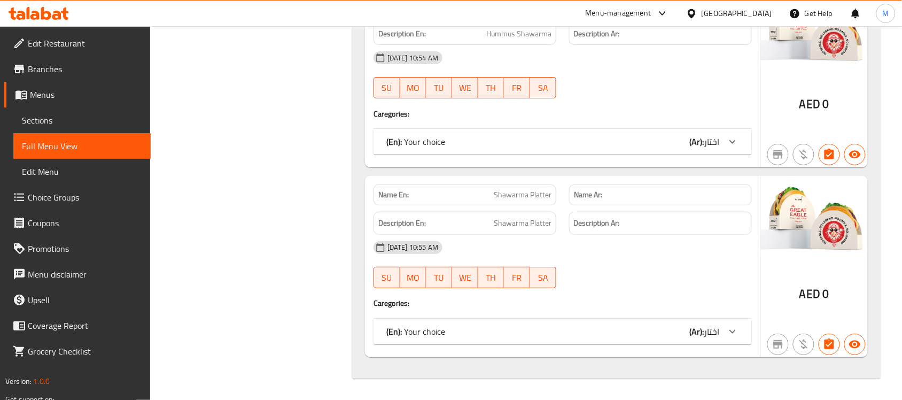
click at [83, 111] on link "Sections" at bounding box center [81, 120] width 137 height 26
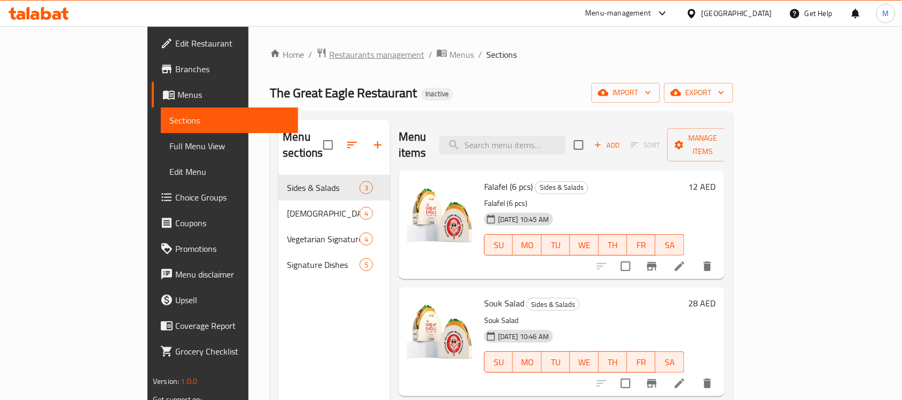
click at [329, 52] on span "Restaurants management" at bounding box center [376, 54] width 95 height 13
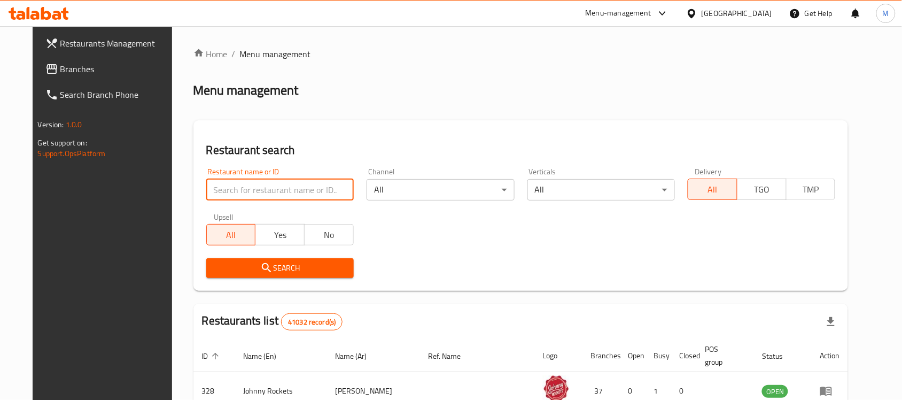
click at [279, 193] on input "search" at bounding box center [279, 189] width 147 height 21
paste input "The Great Eagl"
type input "The Great Eagl"
click button "Search" at bounding box center [279, 268] width 147 height 20
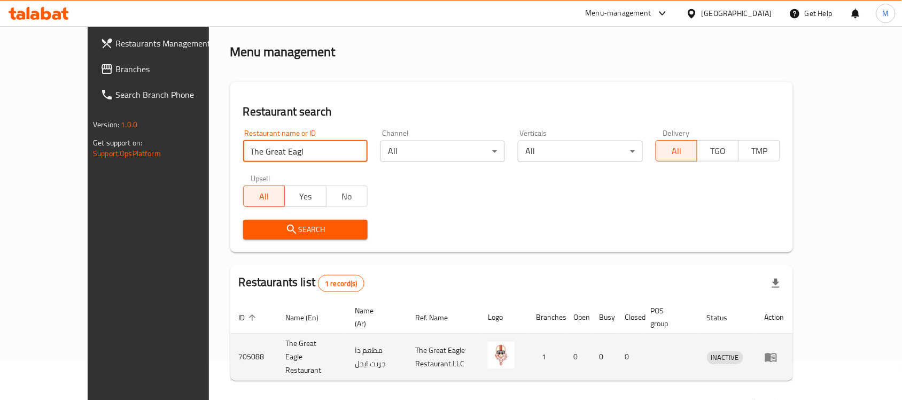
scroll to position [56, 0]
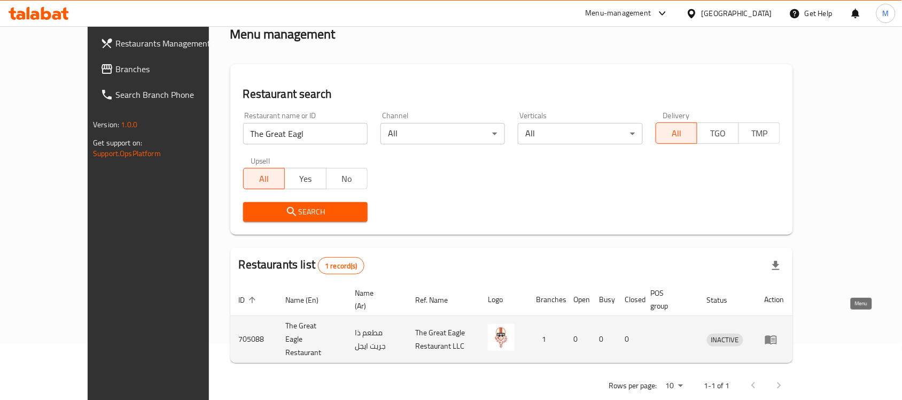
click at [777, 333] on icon "enhanced table" at bounding box center [770, 339] width 13 height 13
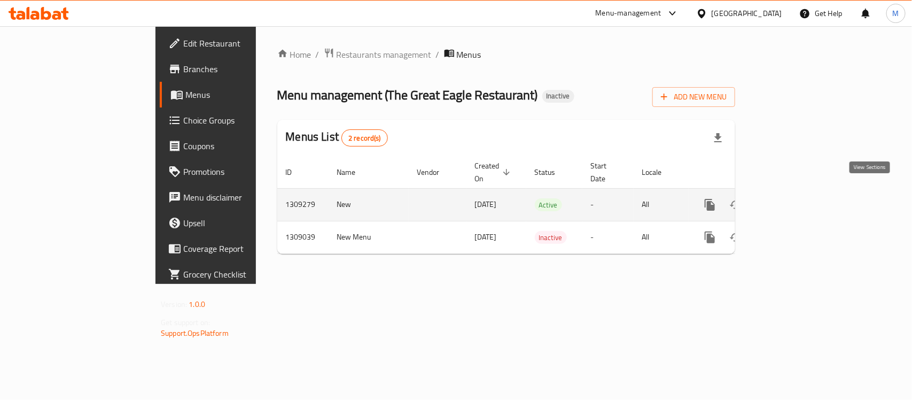
click at [792, 200] on icon "enhanced table" at bounding box center [787, 205] width 10 height 10
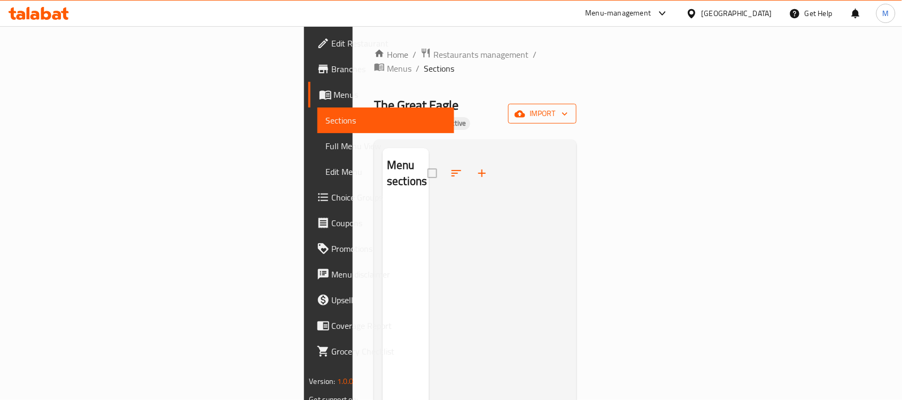
click at [568, 107] on span "import" at bounding box center [542, 113] width 51 height 13
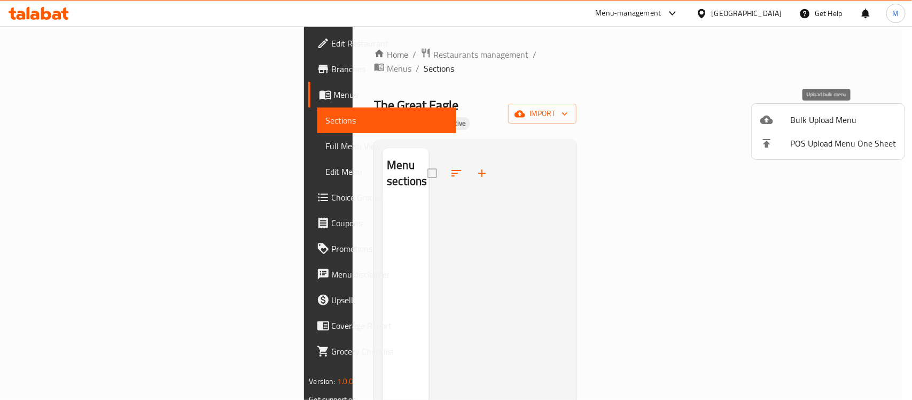
click at [840, 123] on span "Bulk Upload Menu" at bounding box center [843, 119] width 106 height 13
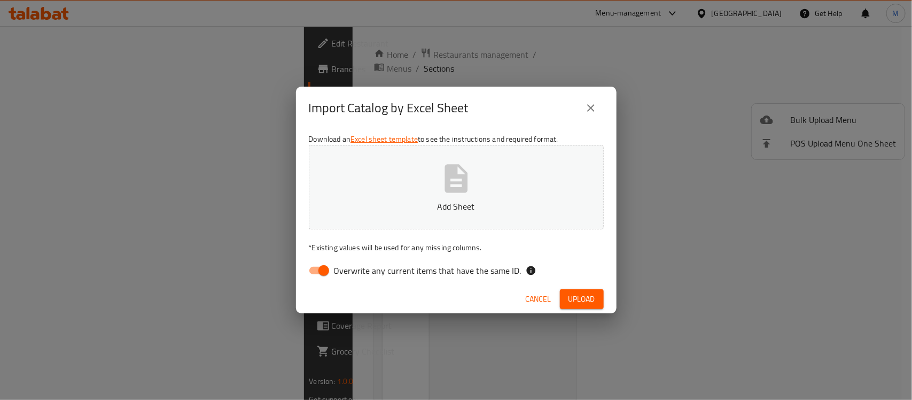
click at [308, 268] on input "Overwrite any current items that have the same ID." at bounding box center [323, 270] width 61 height 20
checkbox input "false"
drag, startPoint x: 508, startPoint y: 113, endPoint x: 509, endPoint y: 119, distance: 5.4
click at [508, 113] on div "Import Catalog by Excel Sheet" at bounding box center [456, 108] width 295 height 26
click at [596, 302] on button "Upload" at bounding box center [582, 299] width 44 height 20
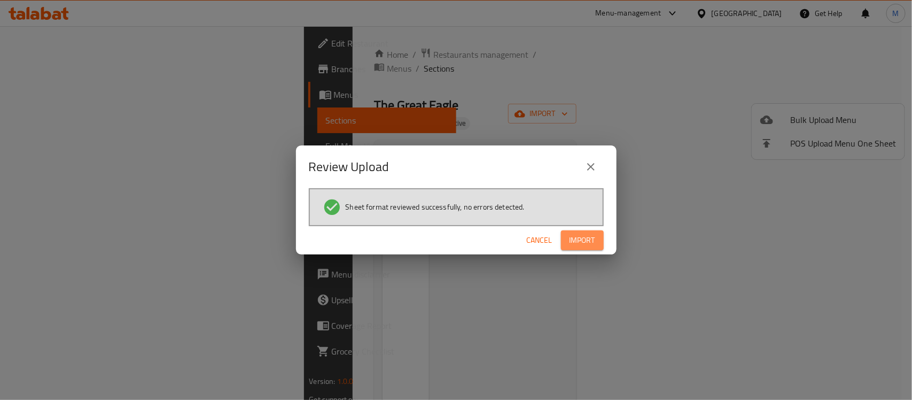
click at [581, 239] on span "Import" at bounding box center [582, 239] width 26 height 13
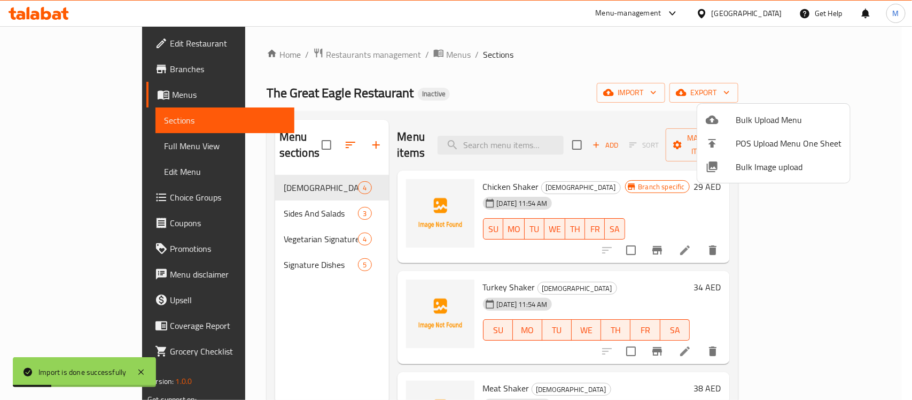
click at [85, 144] on div at bounding box center [456, 200] width 912 height 400
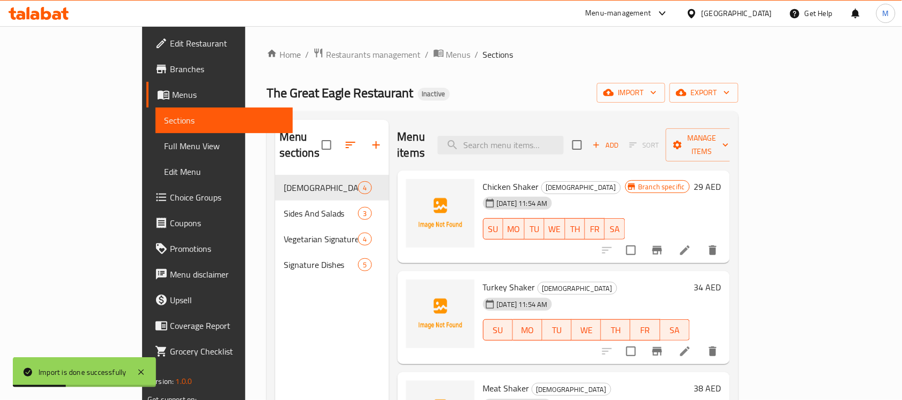
click at [164, 145] on span "Full Menu View" at bounding box center [224, 145] width 120 height 13
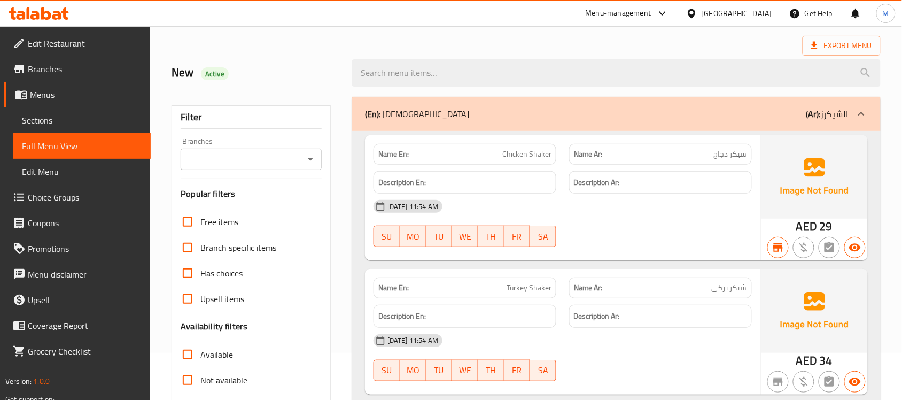
scroll to position [200, 0]
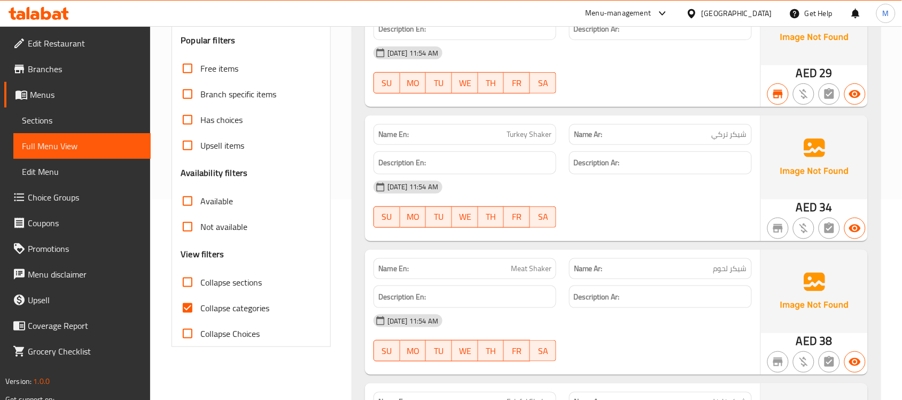
click at [213, 314] on span "Collapse categories" at bounding box center [234, 307] width 69 height 13
click at [200, 314] on input "Collapse categories" at bounding box center [188, 308] width 26 height 26
checkbox input "false"
click at [357, 237] on div "Name En: Chicken Shaker Name Ar: شيكر دجاج Description En: Description Ar: [DAT…" at bounding box center [616, 254] width 528 height 552
click at [68, 119] on span "Sections" at bounding box center [82, 120] width 120 height 13
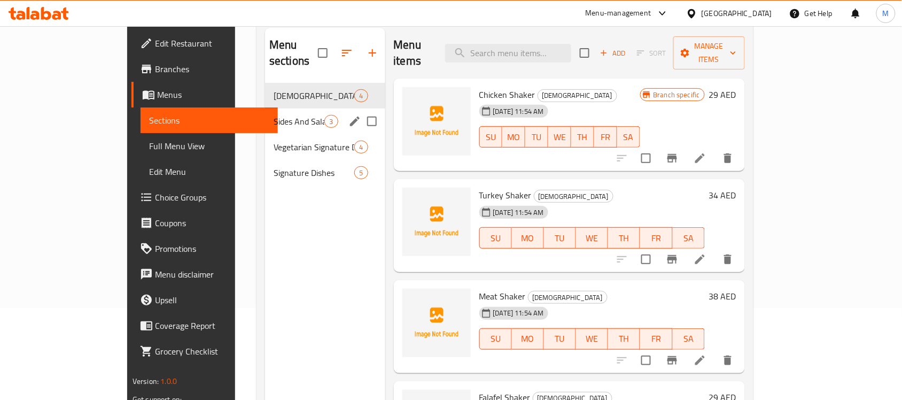
scroll to position [17, 0]
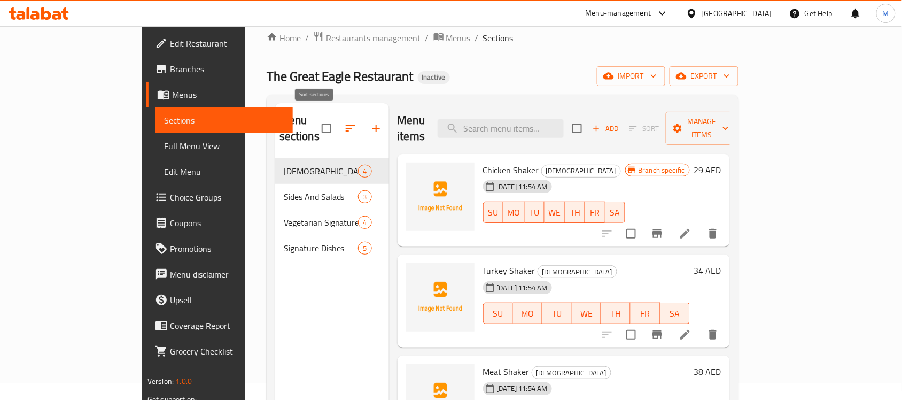
click at [346, 125] on icon "button" at bounding box center [351, 128] width 10 height 6
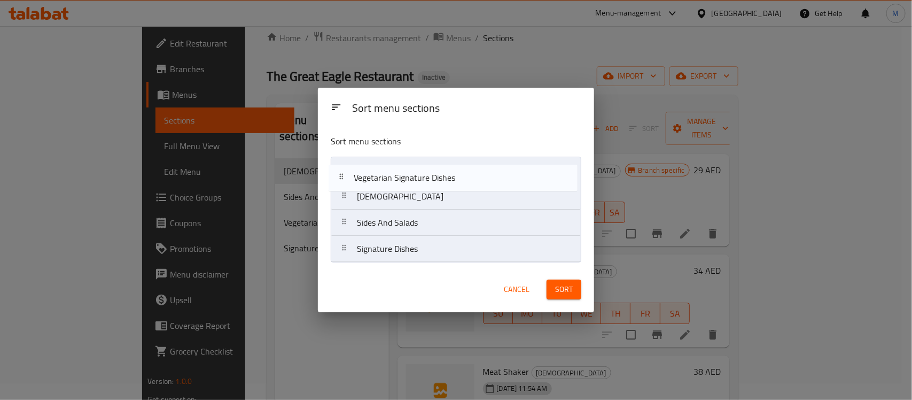
drag, startPoint x: 412, startPoint y: 224, endPoint x: 409, endPoint y: 171, distance: 53.0
click at [409, 171] on nav "[DEMOGRAPHIC_DATA] Sides And Salads Vegetarian Signature Dishes Signature Dishes" at bounding box center [456, 210] width 251 height 106
drag, startPoint x: 409, startPoint y: 255, endPoint x: 405, endPoint y: 171, distance: 84.0
click at [405, 171] on nav "Vegetarian Signature Dishes Shakers Sides And Salads Signature Dishes" at bounding box center [456, 210] width 251 height 106
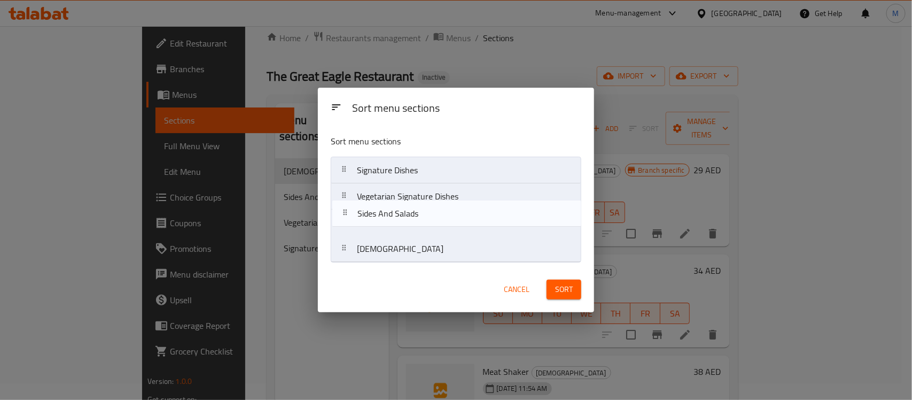
drag, startPoint x: 417, startPoint y: 253, endPoint x: 417, endPoint y: 212, distance: 41.1
click at [417, 212] on nav "Signature Dishes Vegetarian Signature Dishes Shakers Sides And Salads" at bounding box center [456, 210] width 251 height 106
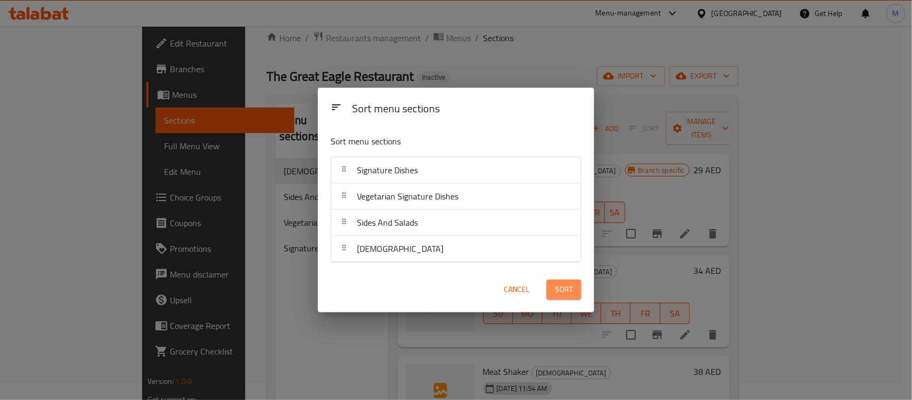
click at [570, 284] on span "Sort" at bounding box center [564, 289] width 18 height 13
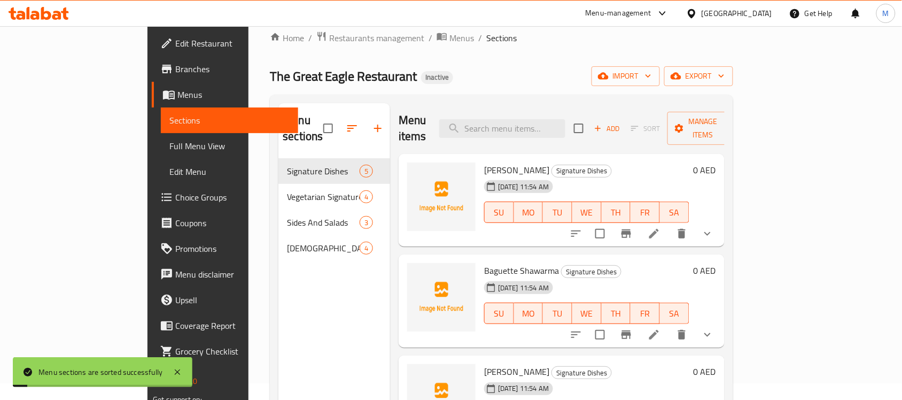
click at [169, 146] on span "Full Menu View" at bounding box center [229, 145] width 120 height 13
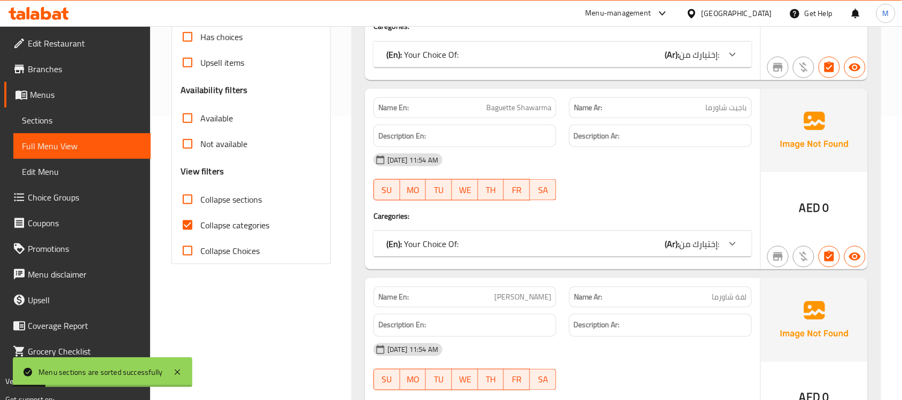
scroll to position [284, 0]
click at [198, 217] on input "Collapse categories" at bounding box center [188, 225] width 26 height 26
checkbox input "false"
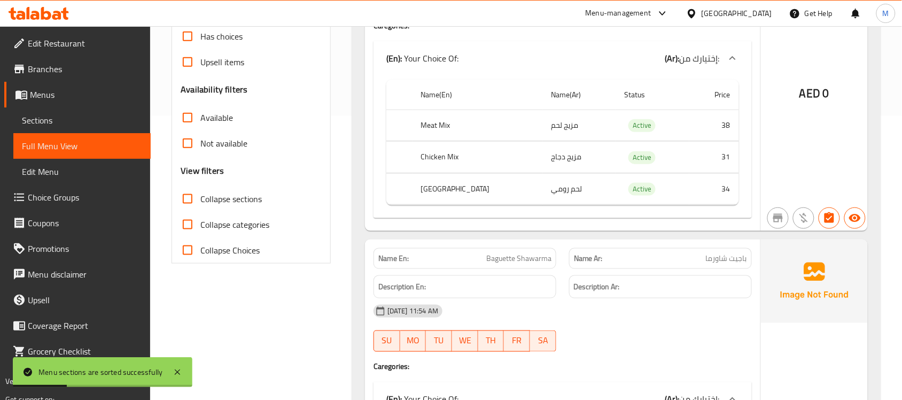
click at [330, 176] on div "Filter Branches Branches Popular filters Free items Branch specific items Has c…" at bounding box center [250, 66] width 159 height 395
